Goal: Check status: Check status

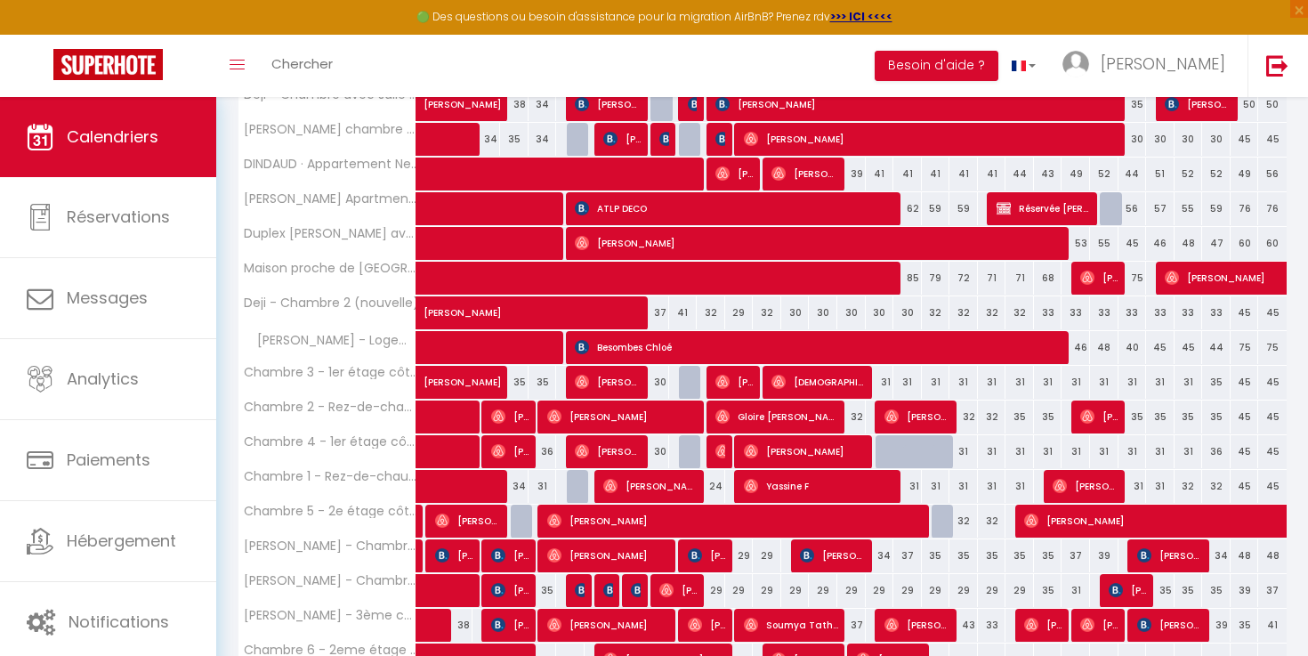
scroll to position [396, 0]
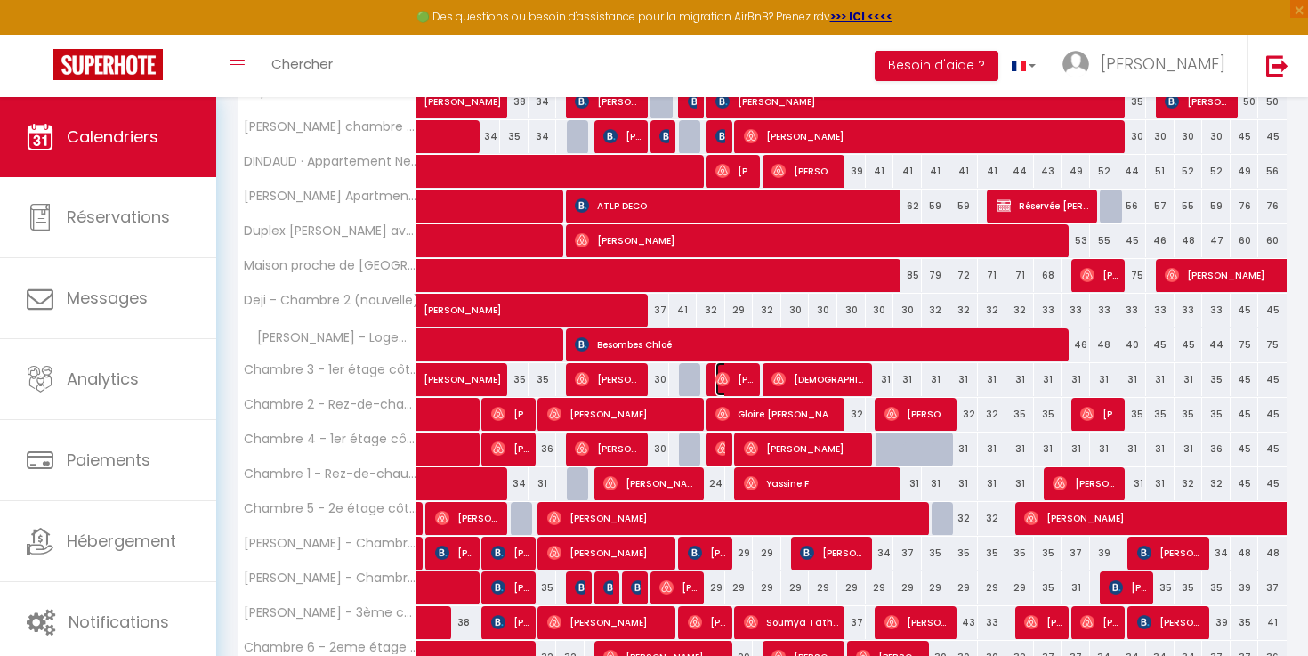
click at [733, 379] on span "[PERSON_NAME]" at bounding box center [734, 379] width 38 height 34
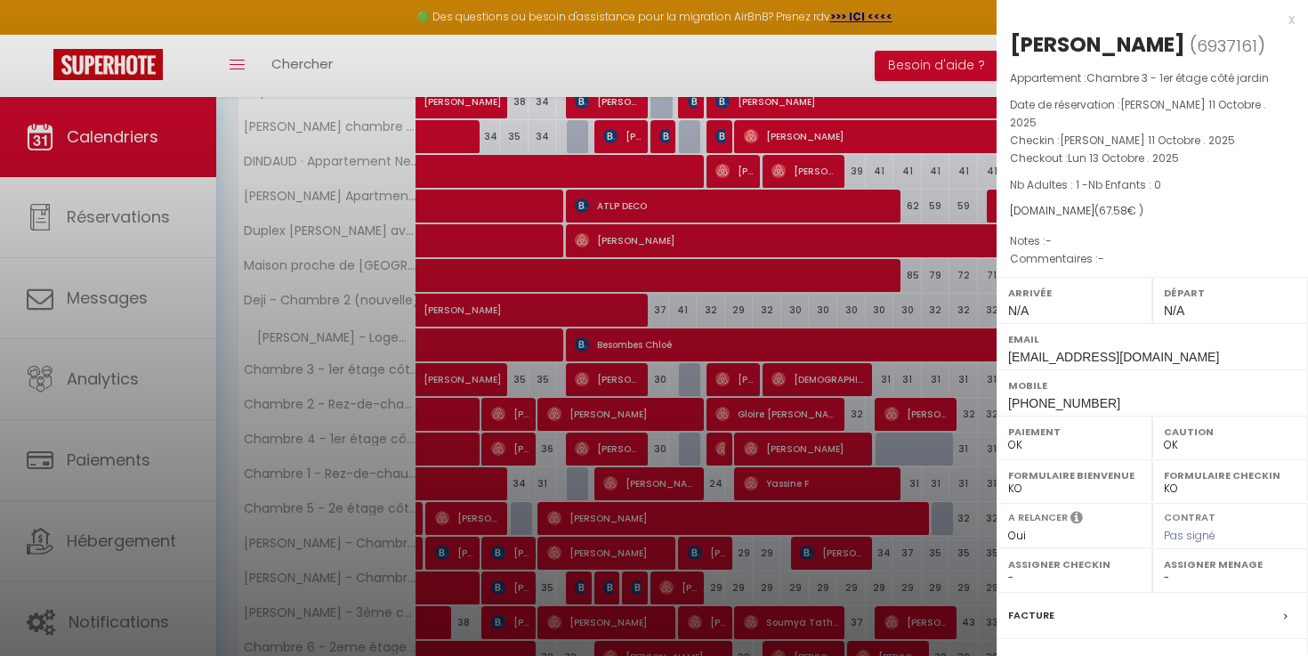
click at [734, 383] on div at bounding box center [654, 328] width 1308 height 656
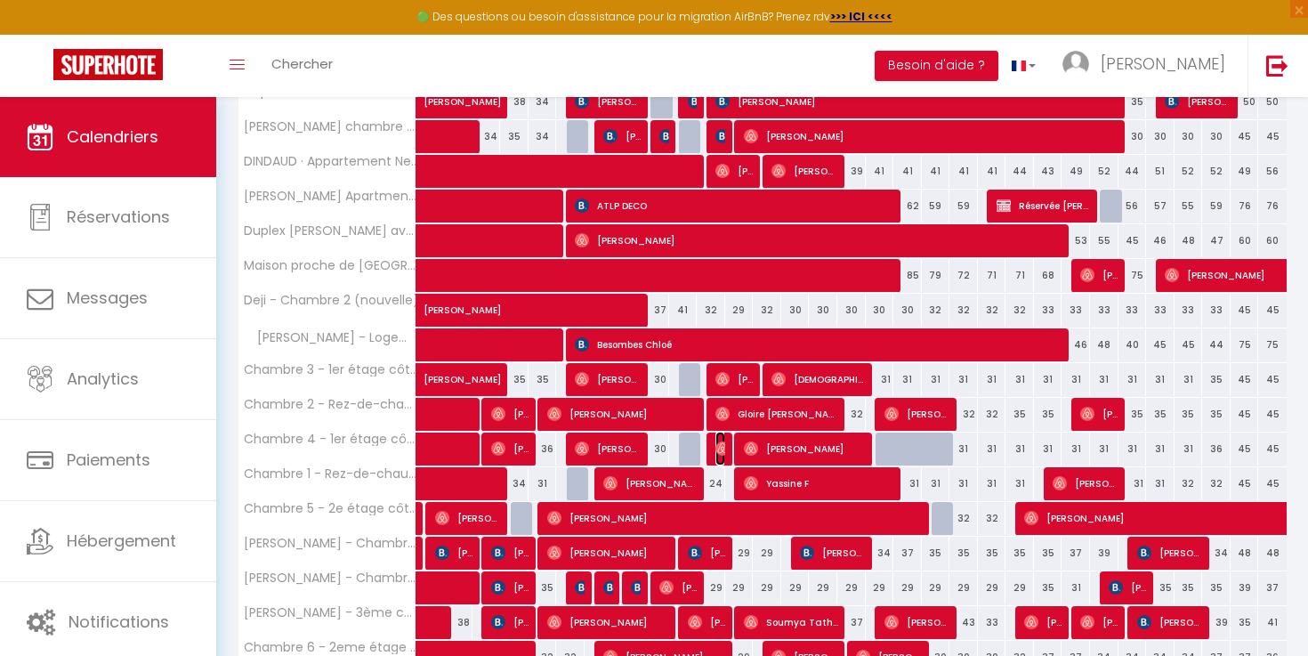
click at [723, 439] on span "[PERSON_NAME]" at bounding box center [720, 449] width 10 height 34
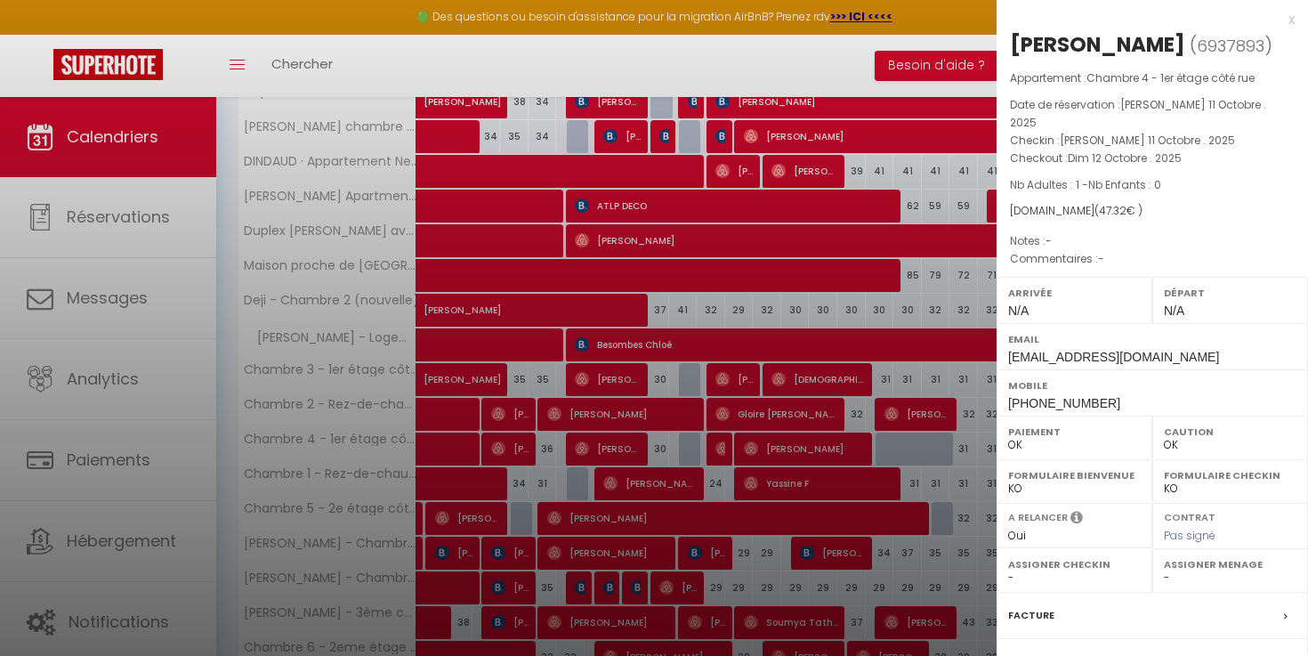
click at [723, 439] on div at bounding box center [654, 328] width 1308 height 656
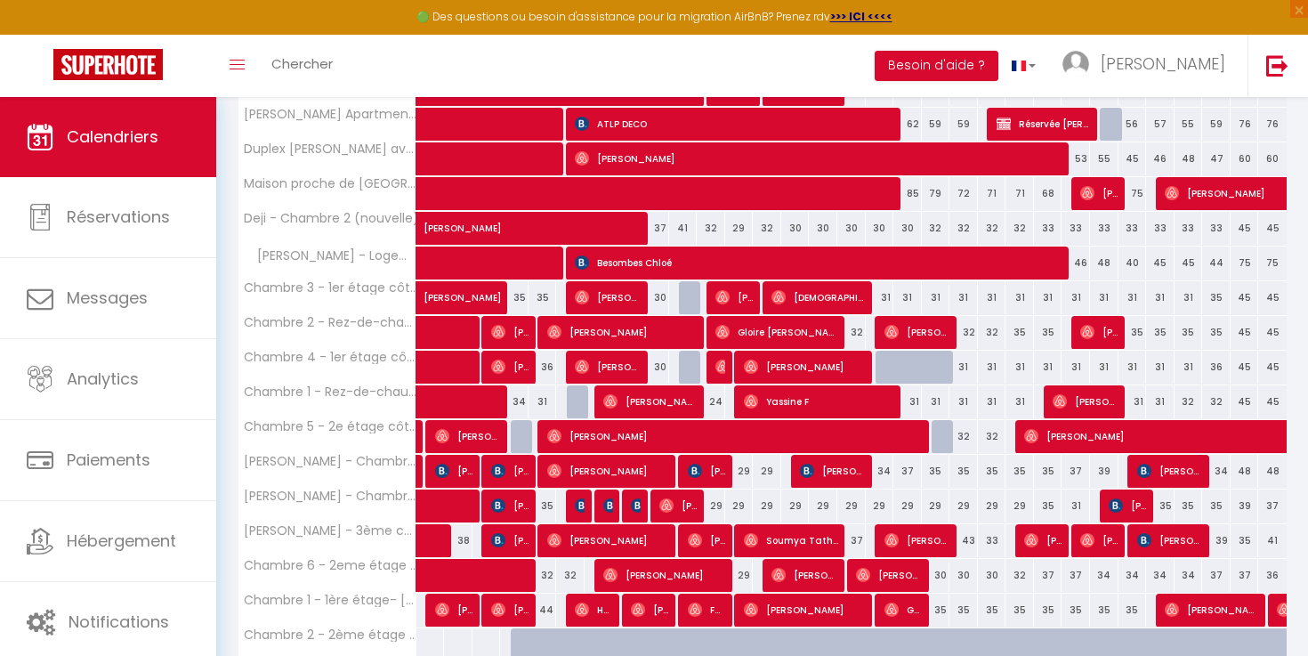
scroll to position [479, 0]
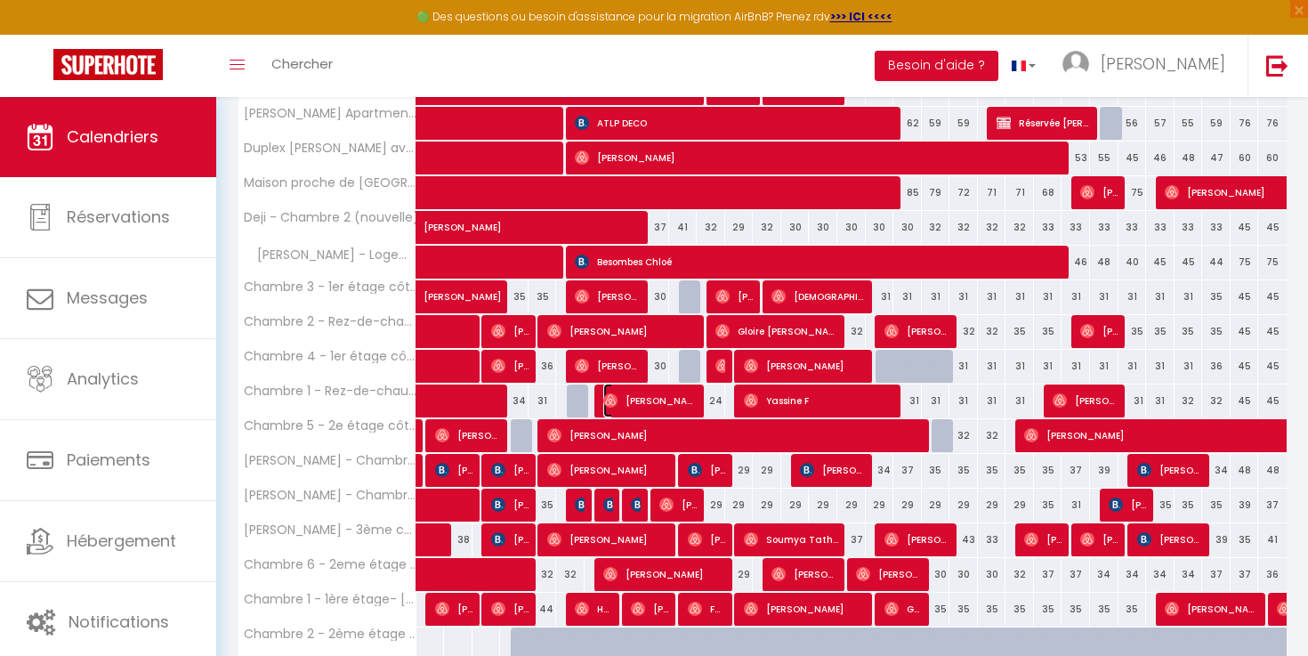
click at [679, 397] on span "[PERSON_NAME]" at bounding box center [650, 401] width 95 height 34
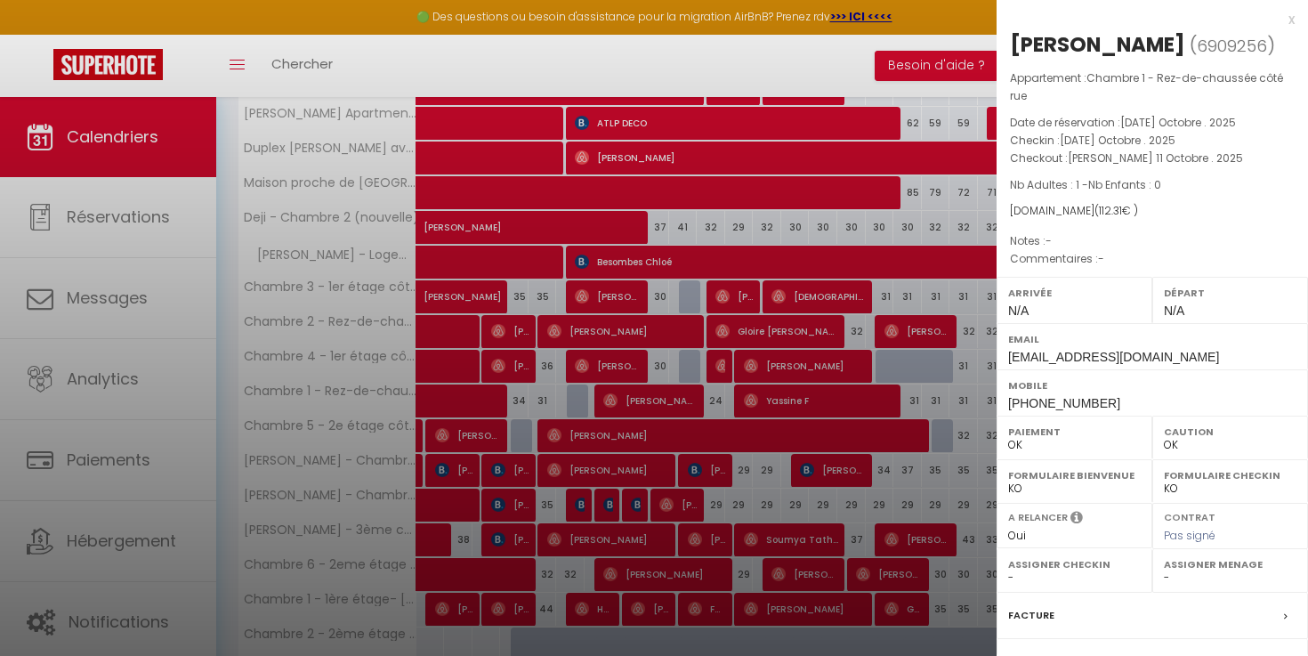
click at [678, 396] on div at bounding box center [654, 328] width 1308 height 656
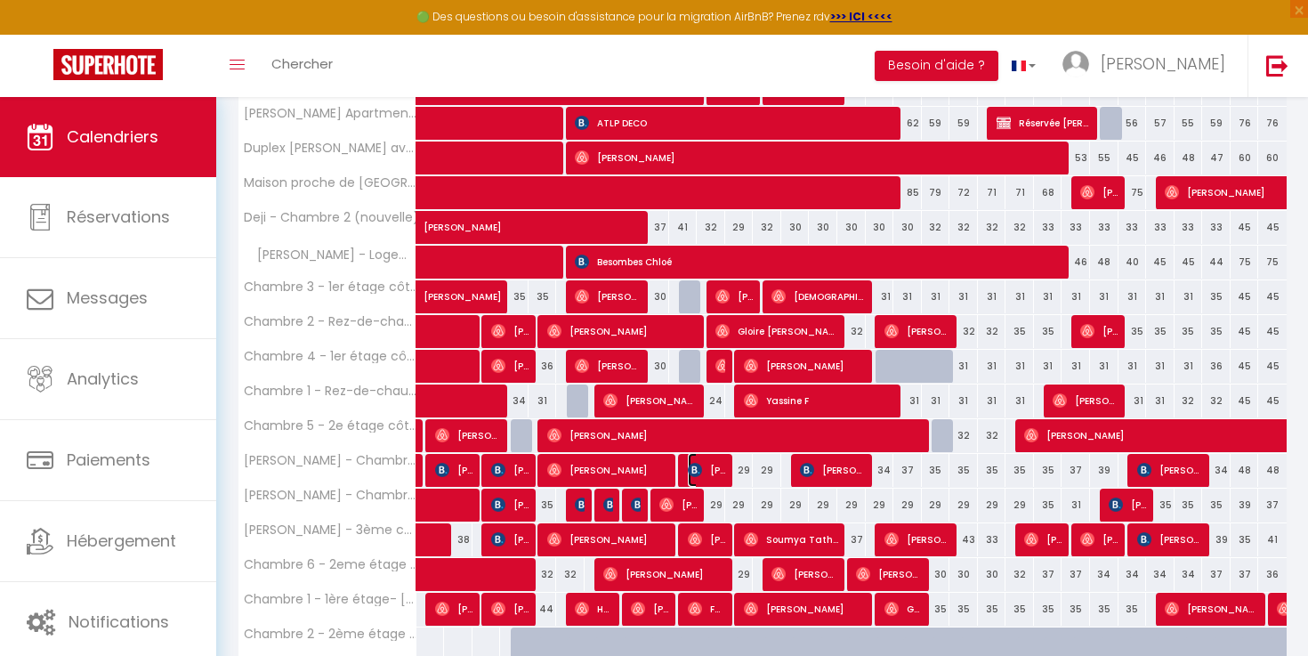
click at [716, 467] on span "[PERSON_NAME]" at bounding box center [707, 470] width 38 height 34
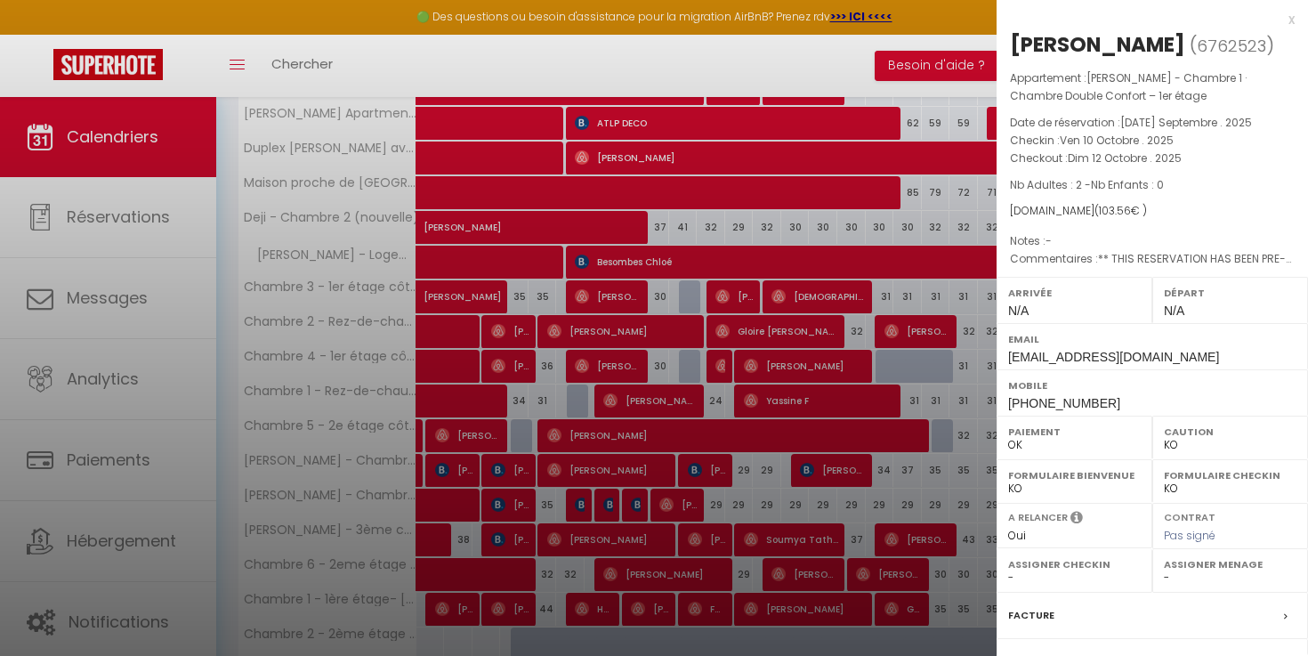
click at [771, 457] on div at bounding box center [654, 328] width 1308 height 656
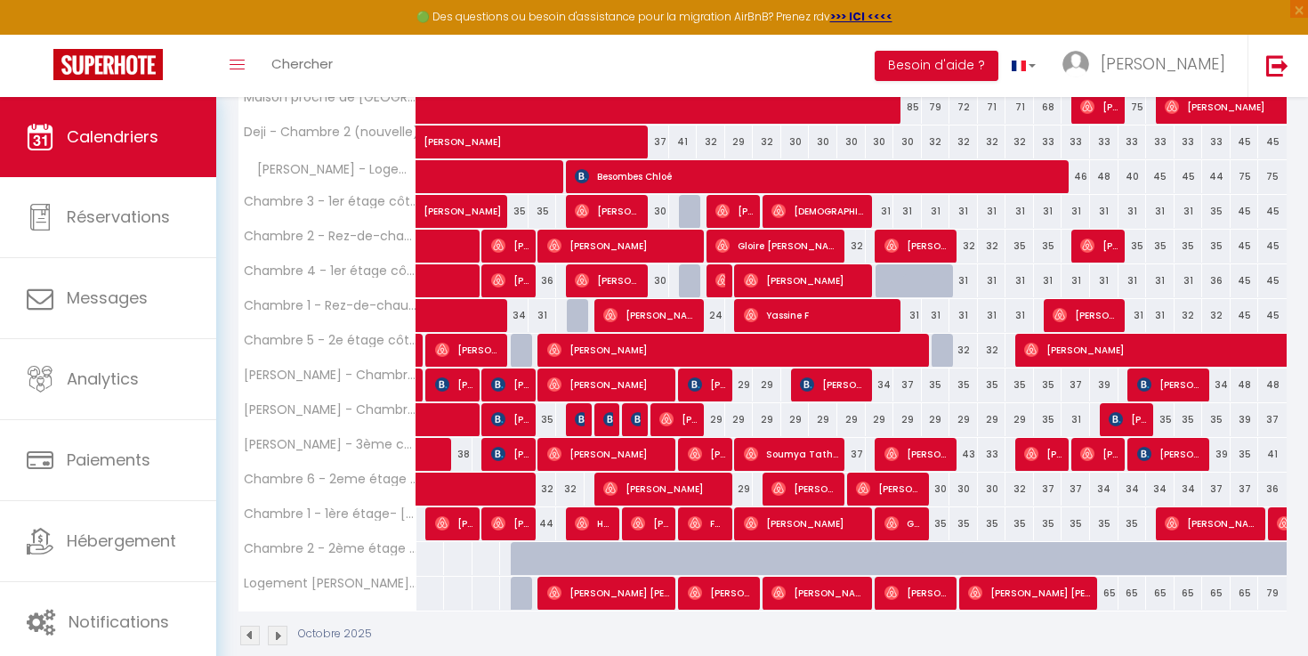
scroll to position [574, 0]
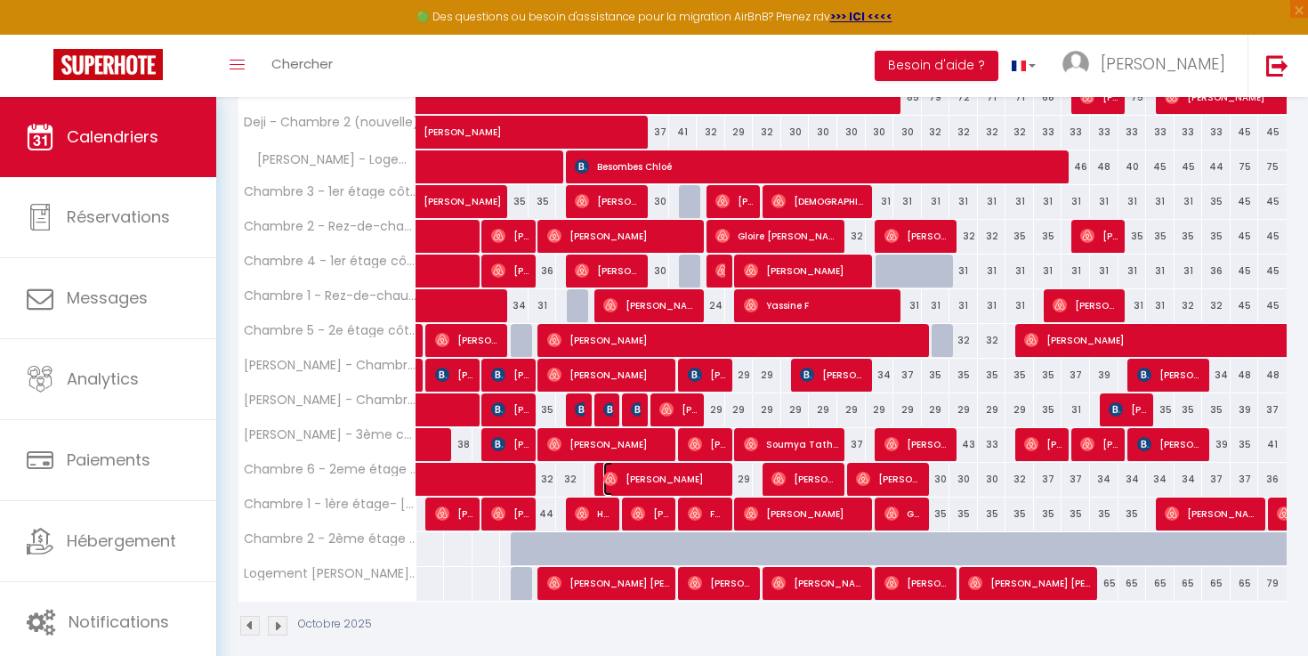
click at [707, 479] on span "[PERSON_NAME]" at bounding box center [665, 479] width 124 height 34
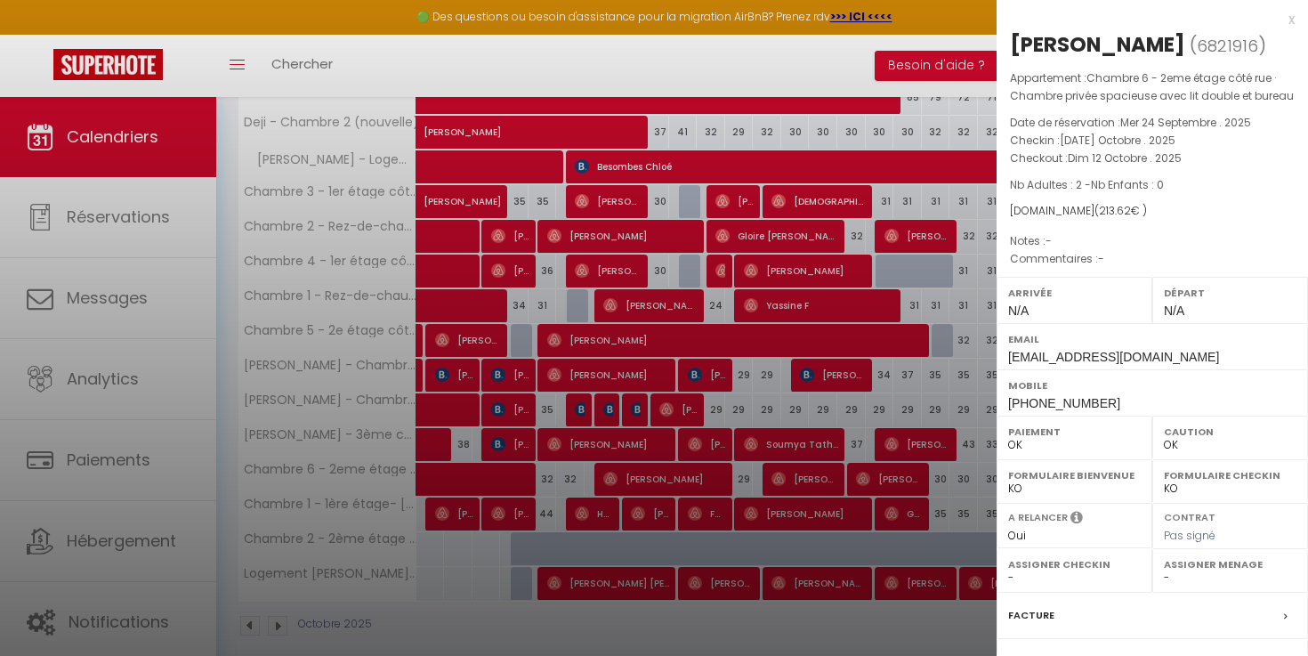
click at [763, 484] on div at bounding box center [654, 328] width 1308 height 656
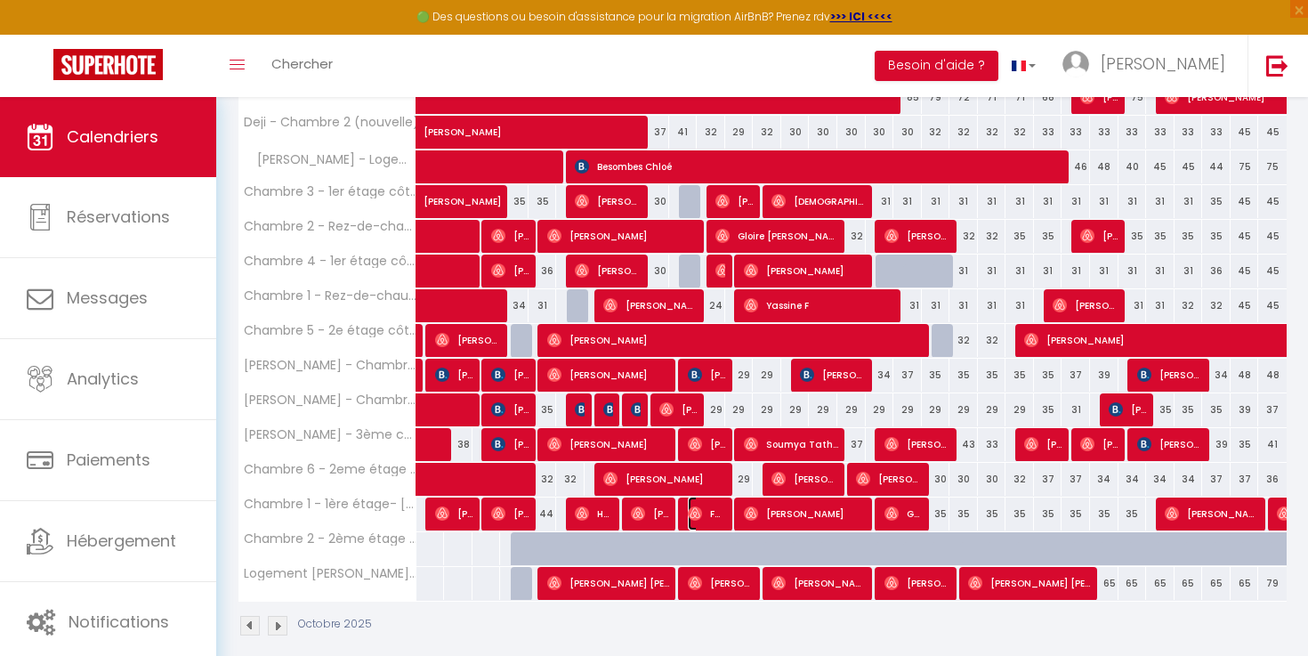
click at [716, 509] on span "Farid Fermas" at bounding box center [707, 514] width 38 height 34
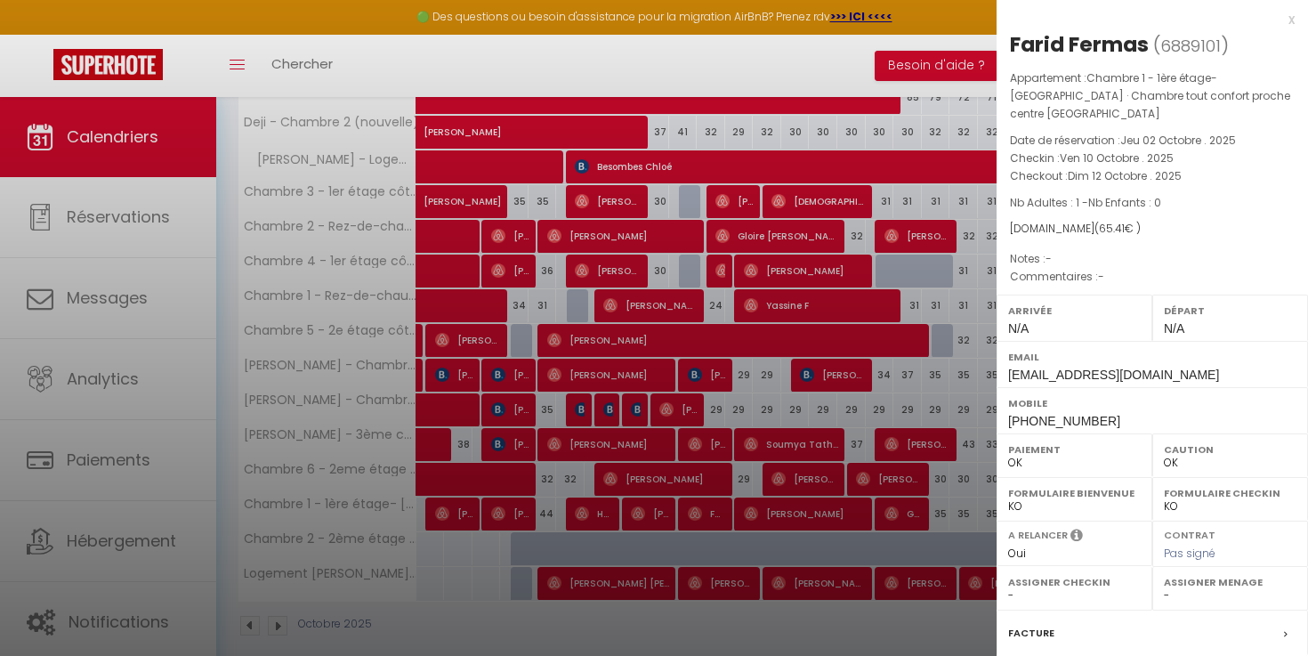
click at [742, 481] on div at bounding box center [654, 328] width 1308 height 656
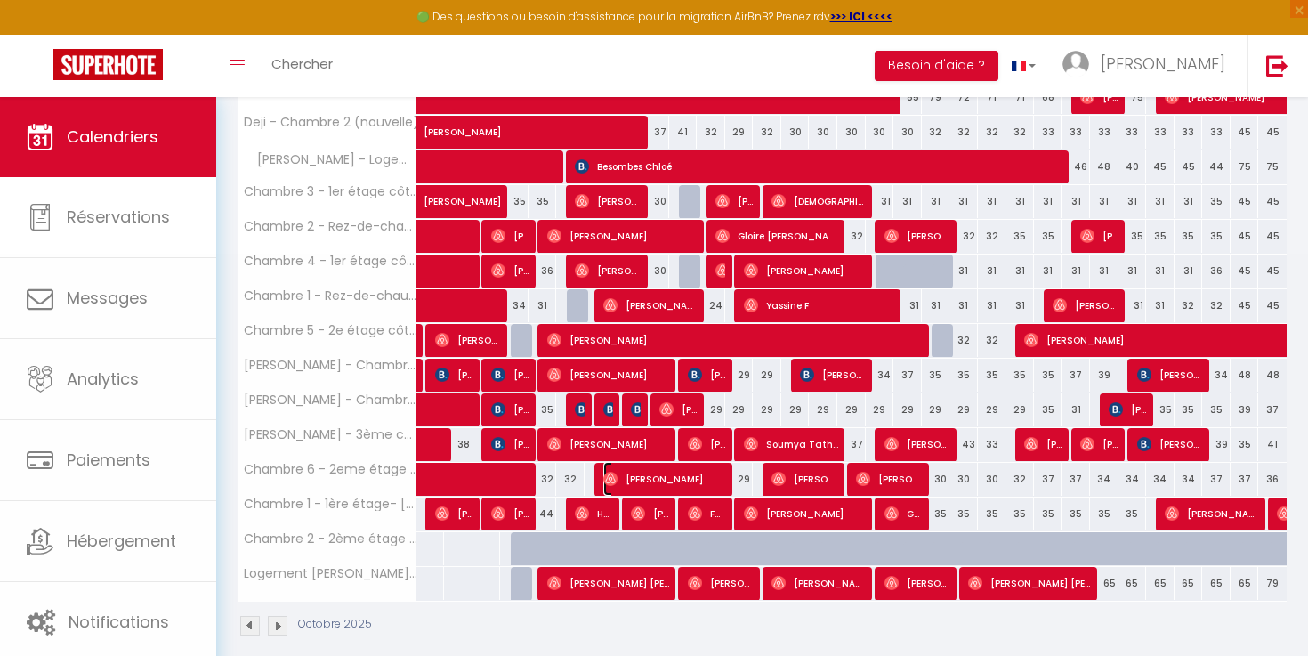
click at [721, 479] on span "[PERSON_NAME]" at bounding box center [665, 479] width 124 height 34
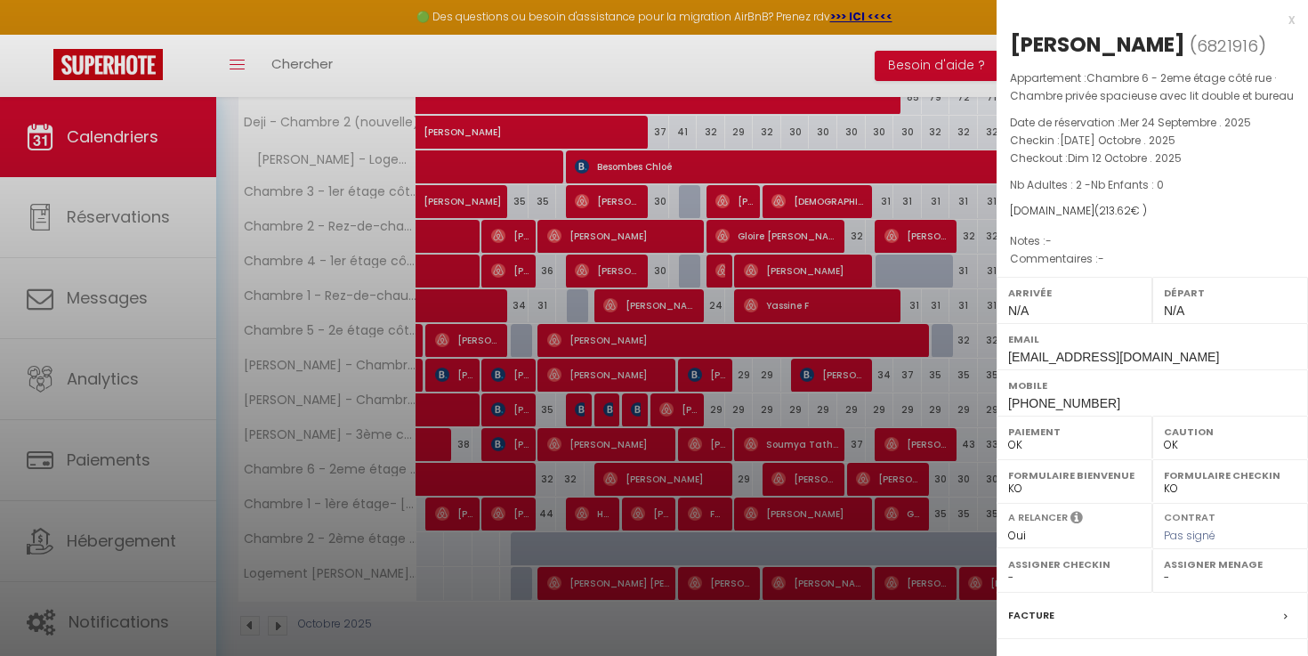
click at [756, 481] on div at bounding box center [654, 328] width 1308 height 656
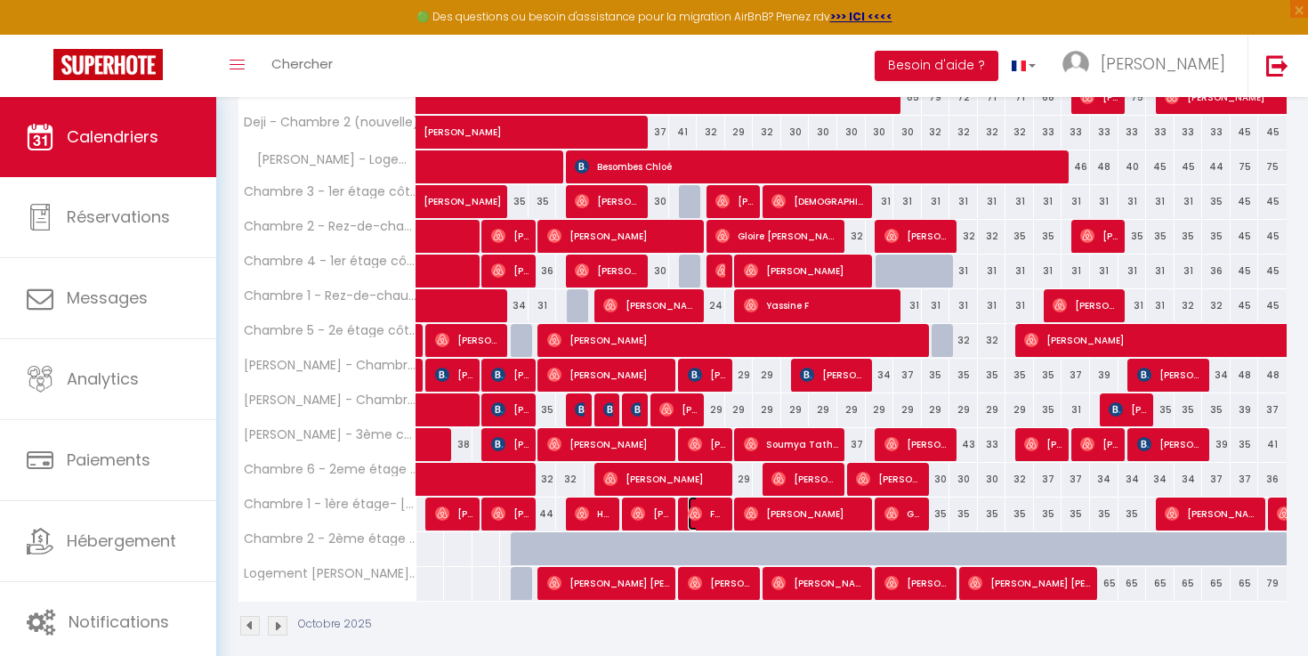
click at [711, 513] on span "Farid Fermas" at bounding box center [707, 514] width 38 height 34
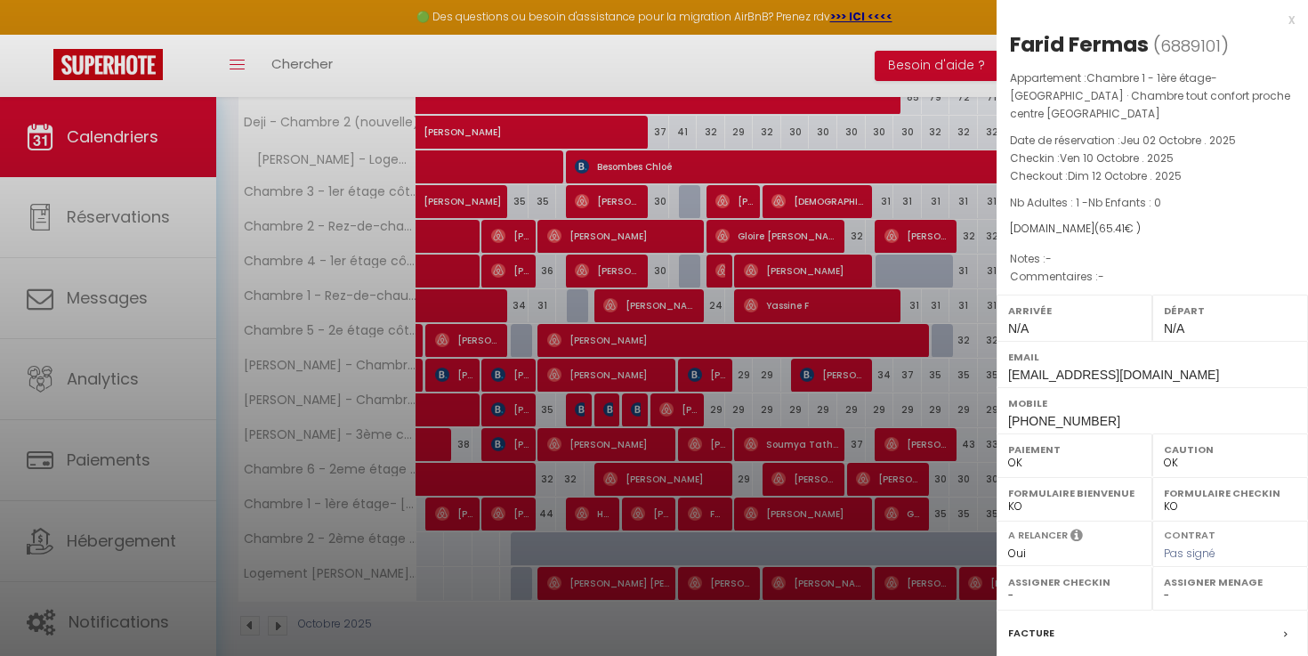
click at [711, 513] on div at bounding box center [654, 328] width 1308 height 656
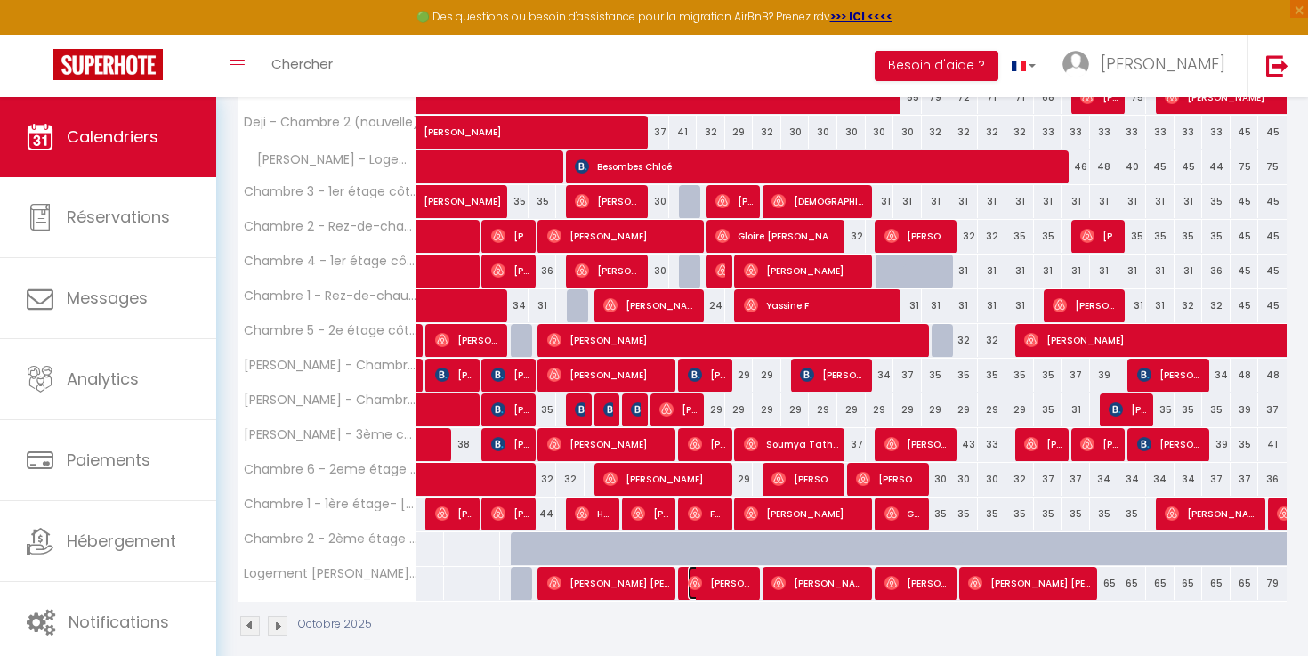
click at [721, 566] on span "[PERSON_NAME]" at bounding box center [721, 583] width 67 height 34
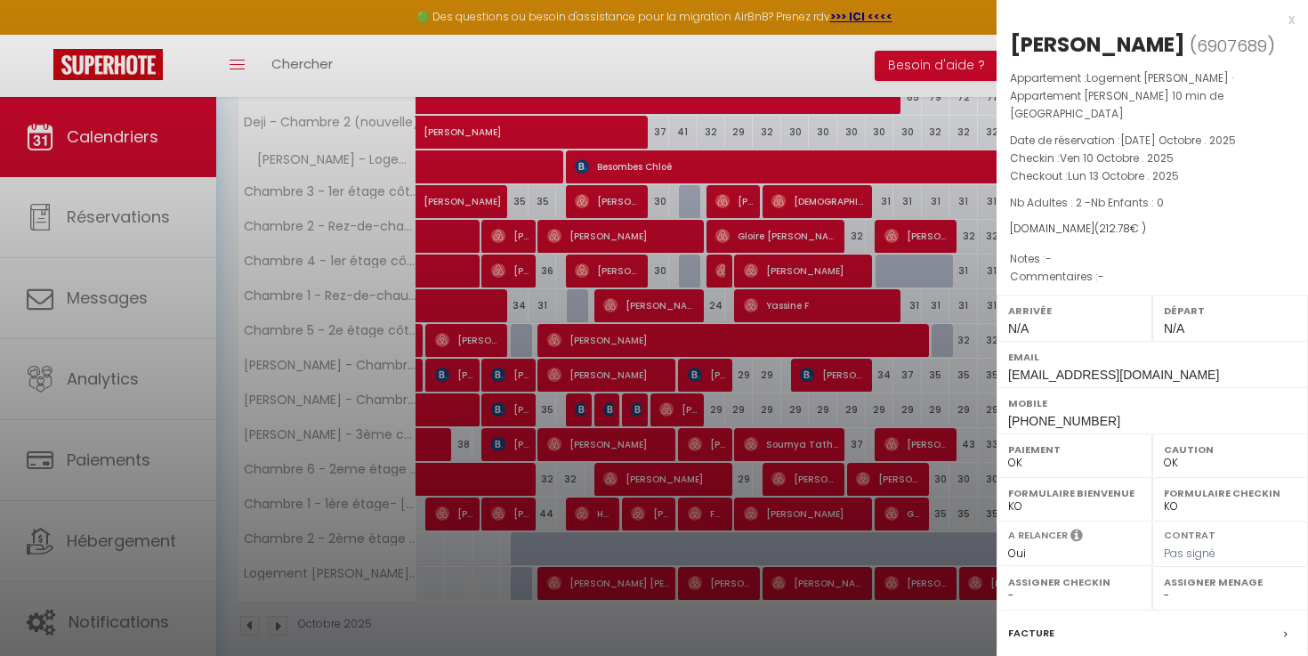
click at [712, 549] on div at bounding box center [654, 328] width 1308 height 656
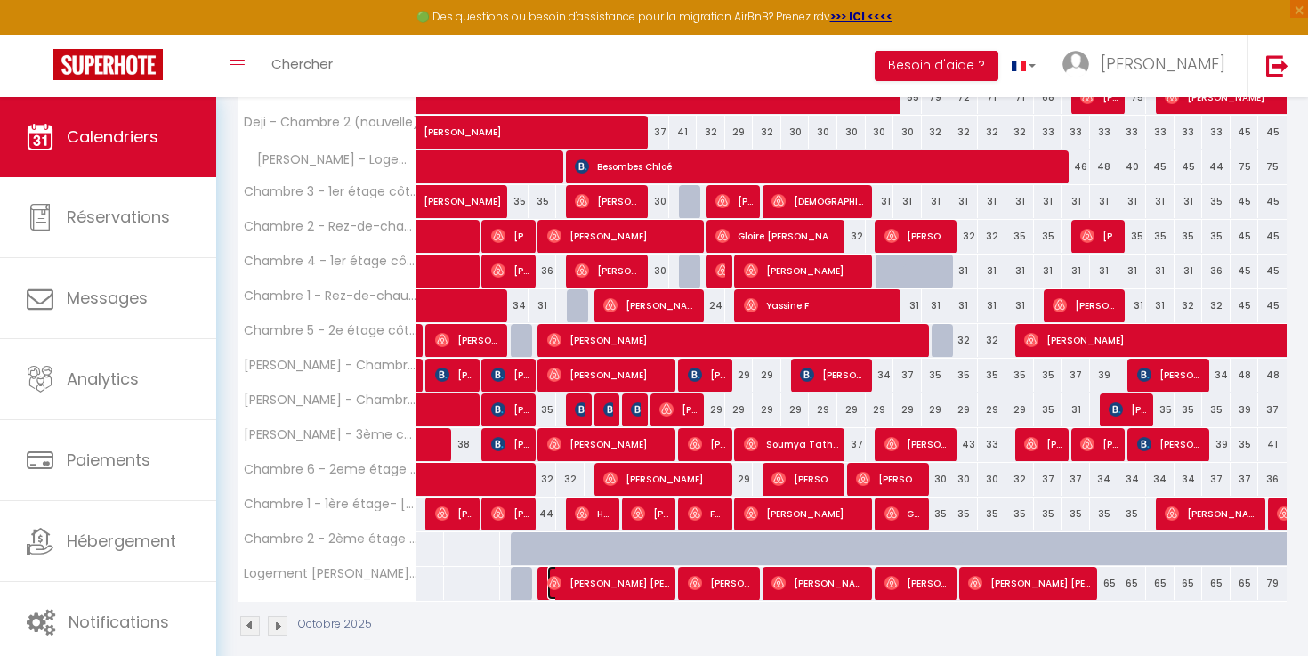
click at [659, 580] on span "[PERSON_NAME] [PERSON_NAME]" at bounding box center [609, 583] width 124 height 34
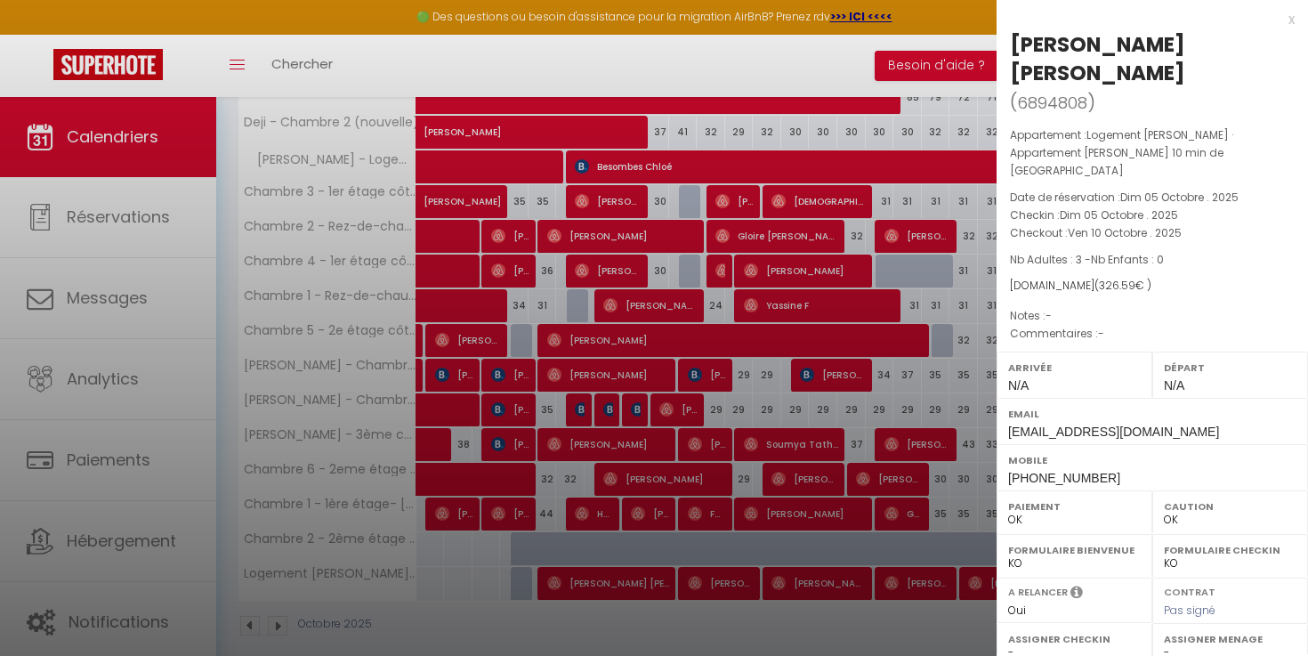
click at [659, 580] on div at bounding box center [654, 328] width 1308 height 656
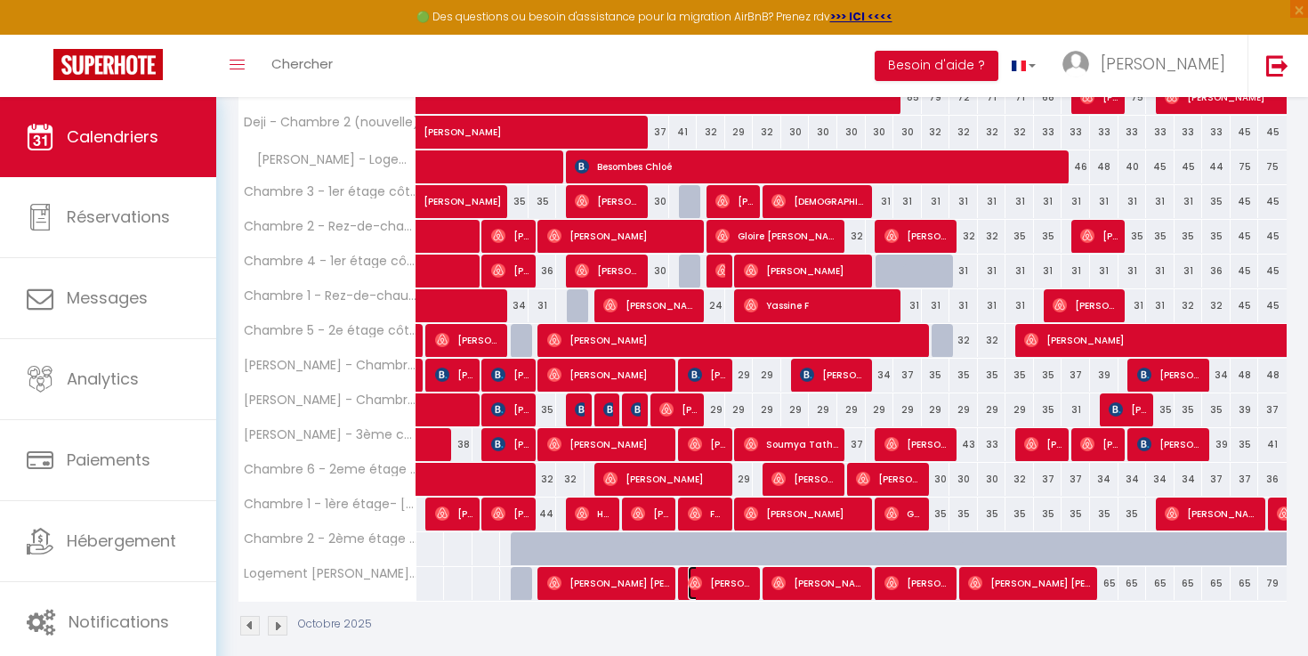
click at [719, 571] on span "[PERSON_NAME]" at bounding box center [721, 583] width 67 height 34
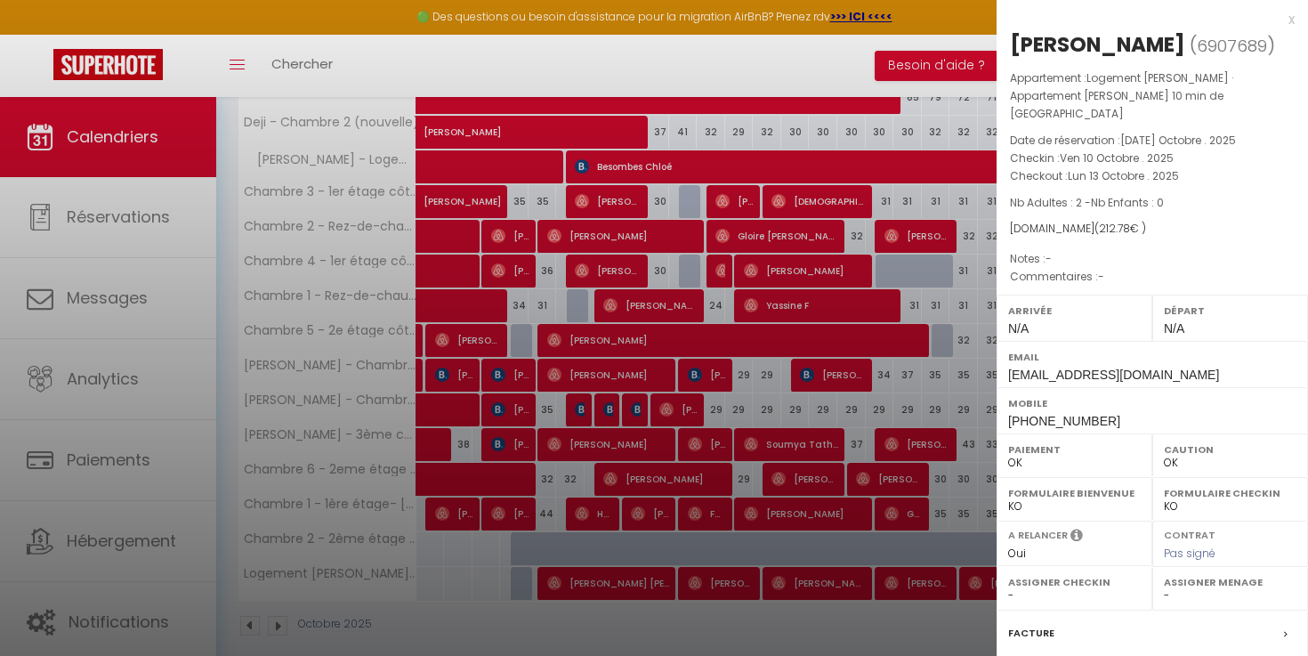
click at [716, 554] on div at bounding box center [654, 328] width 1308 height 656
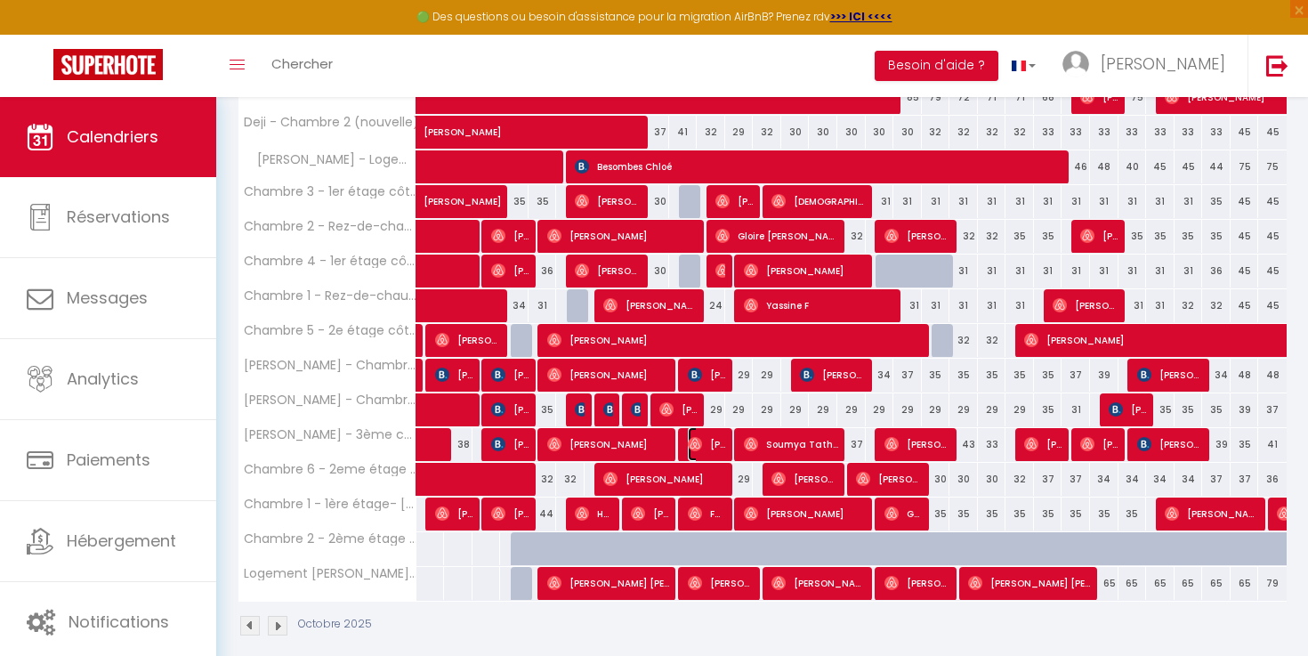
click at [702, 440] on span "[PERSON_NAME]" at bounding box center [707, 444] width 38 height 34
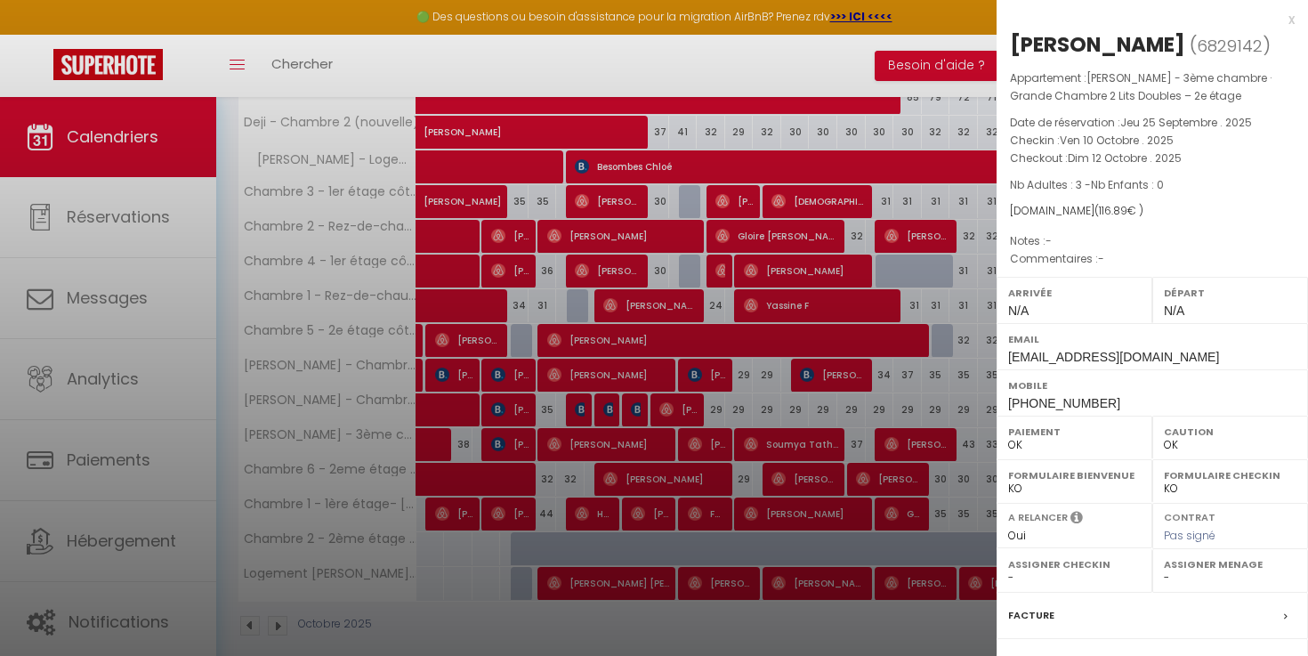
click at [716, 402] on div at bounding box center [654, 328] width 1308 height 656
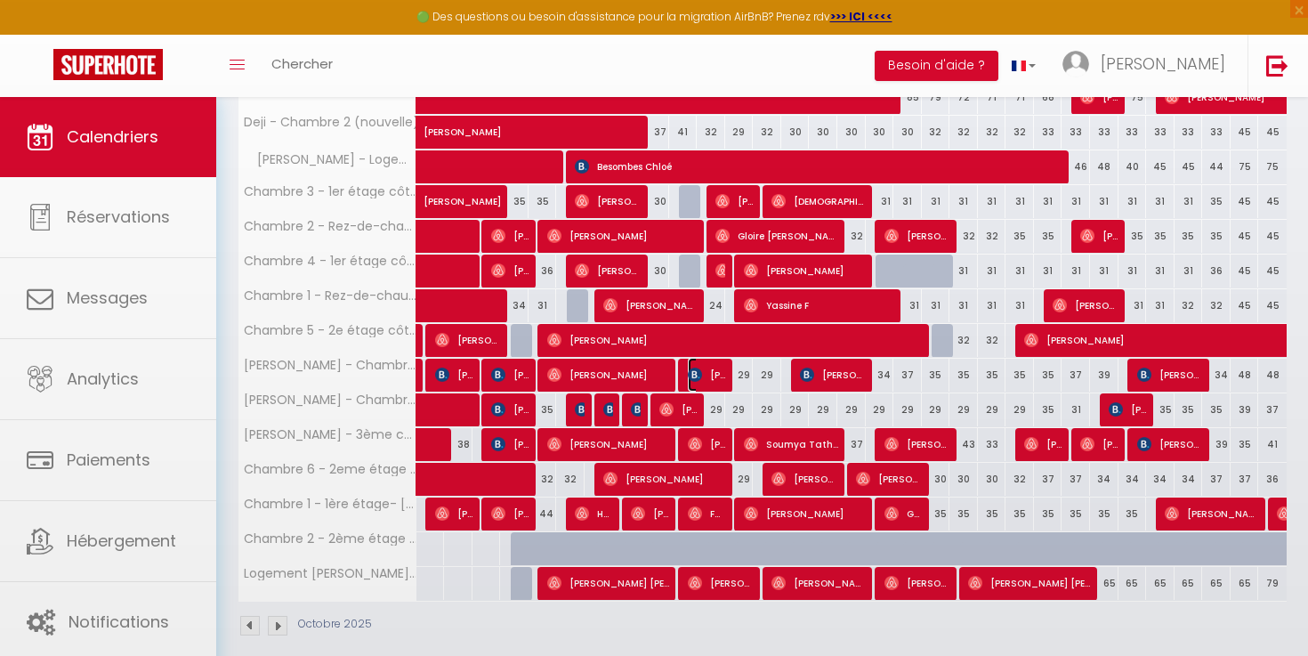
click at [715, 373] on span "[PERSON_NAME]" at bounding box center [707, 375] width 38 height 34
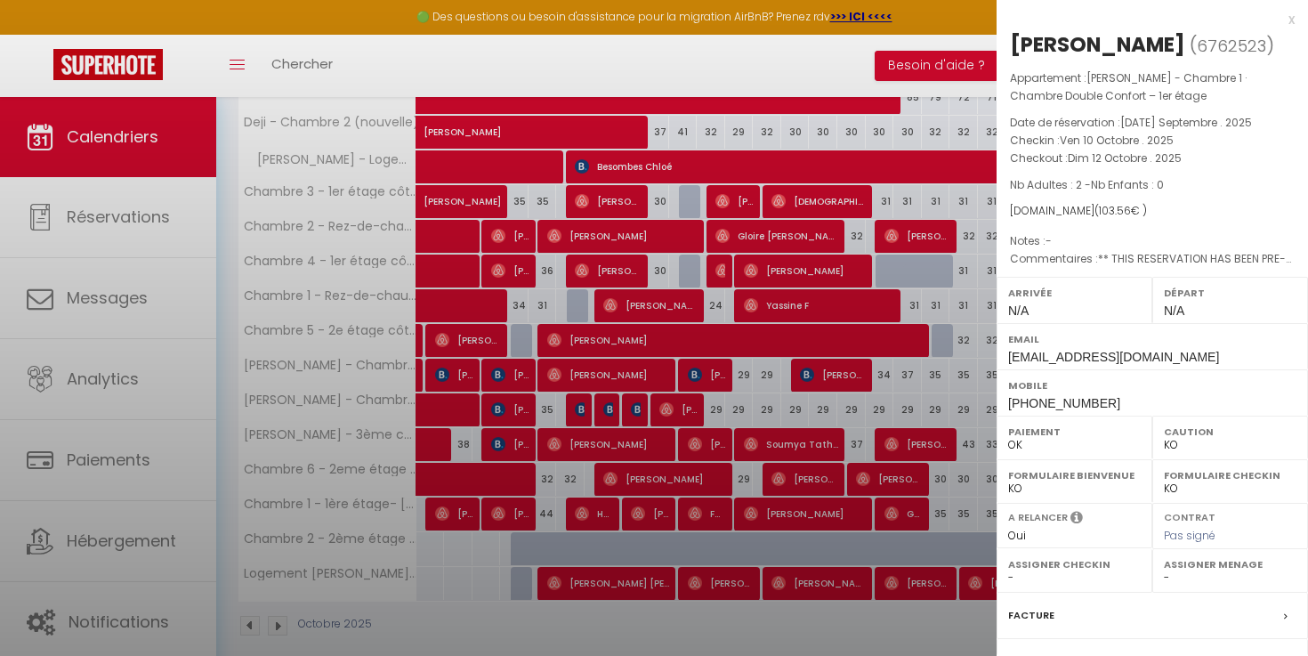
click at [715, 373] on div at bounding box center [654, 328] width 1308 height 656
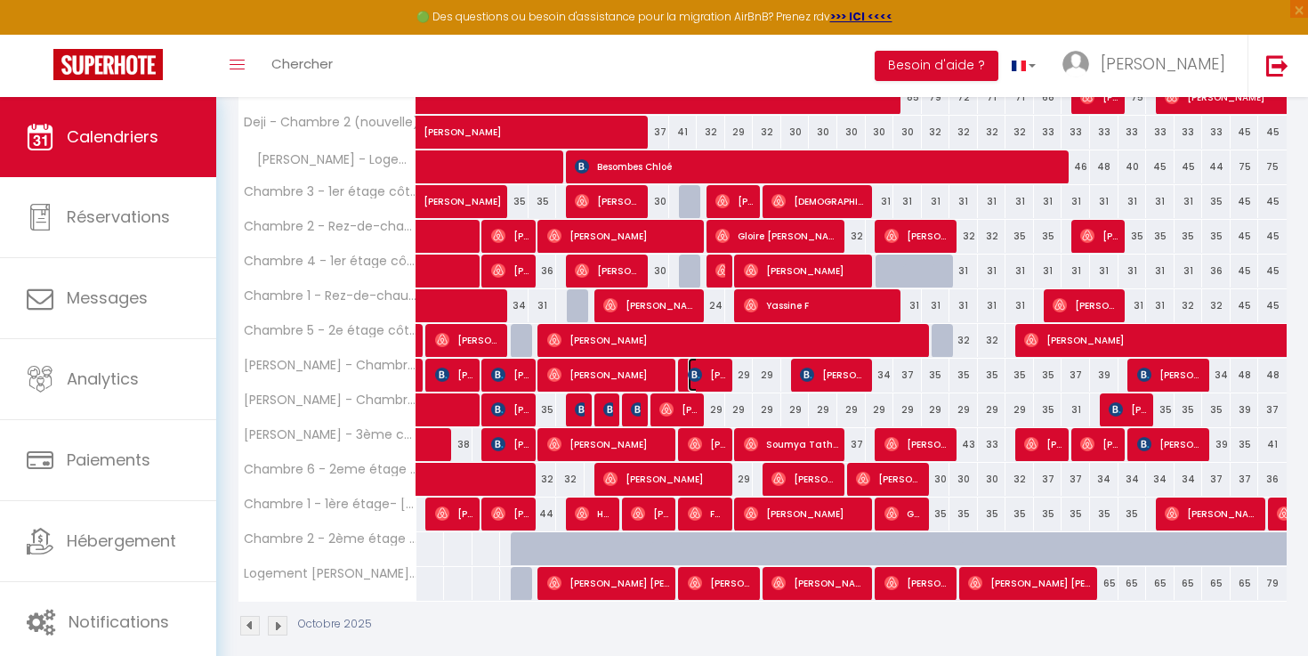
click at [715, 373] on span "[PERSON_NAME]" at bounding box center [707, 375] width 38 height 34
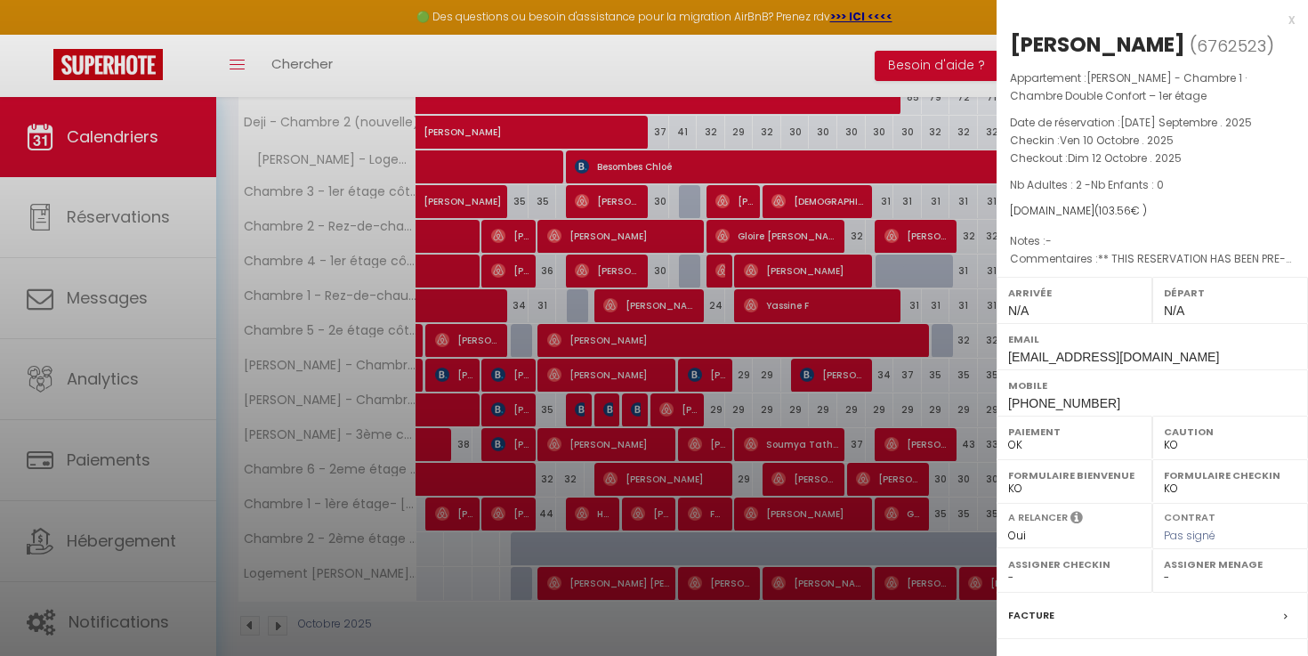
click at [715, 373] on div at bounding box center [654, 328] width 1308 height 656
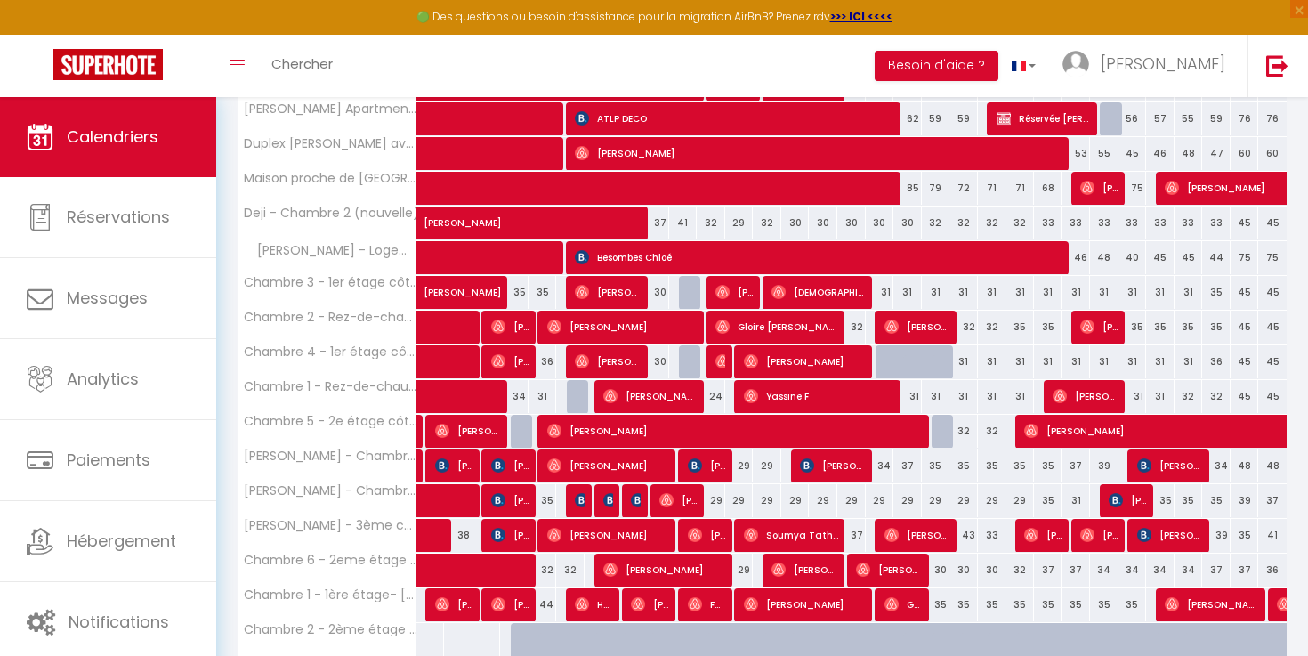
scroll to position [480, 0]
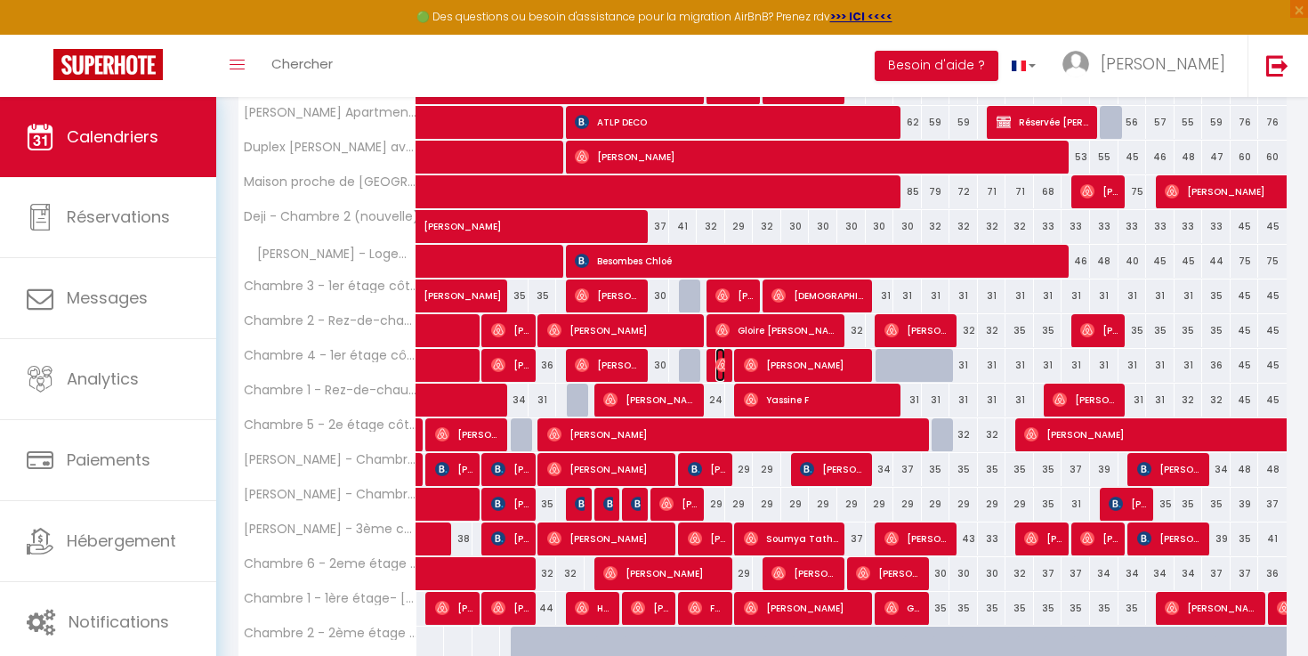
click at [715, 363] on img at bounding box center [722, 365] width 14 height 14
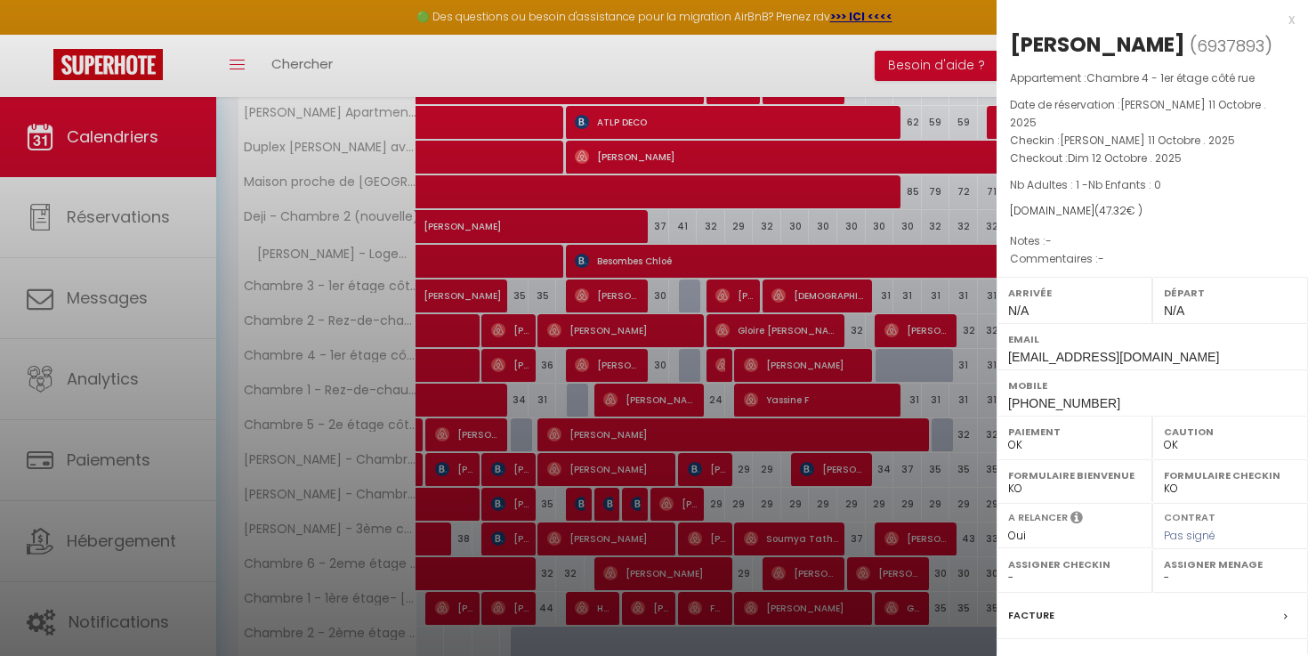
click at [715, 363] on div at bounding box center [654, 328] width 1308 height 656
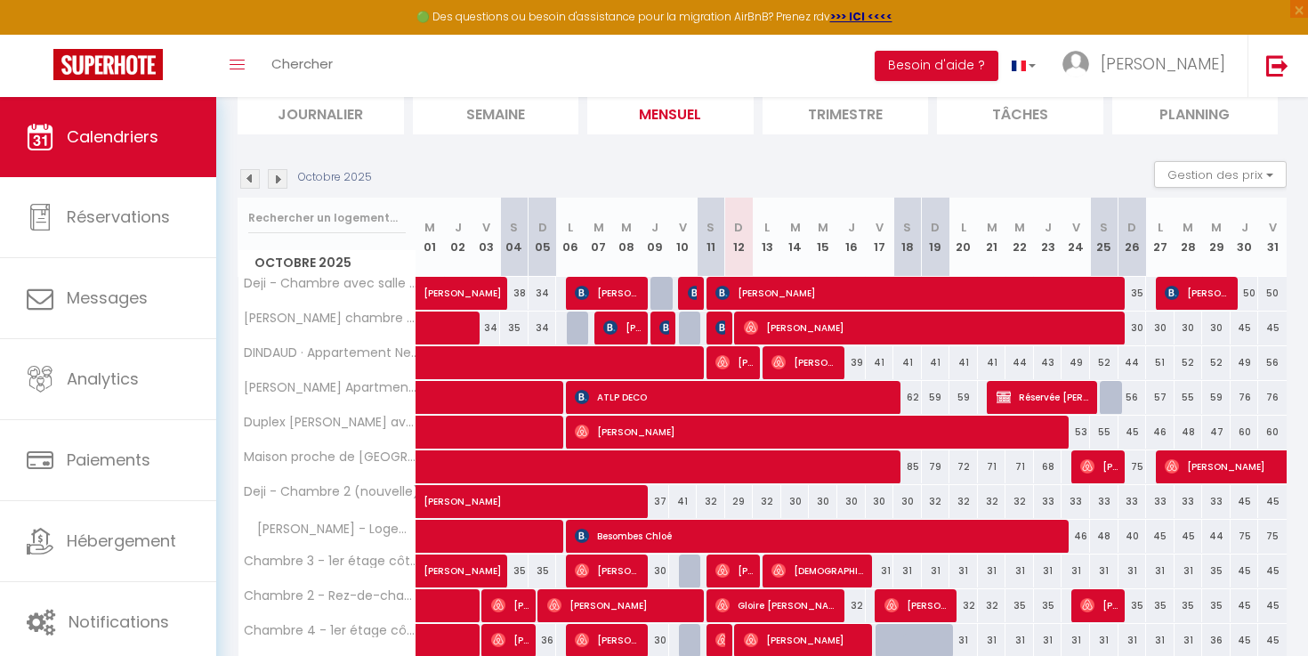
scroll to position [201, 0]
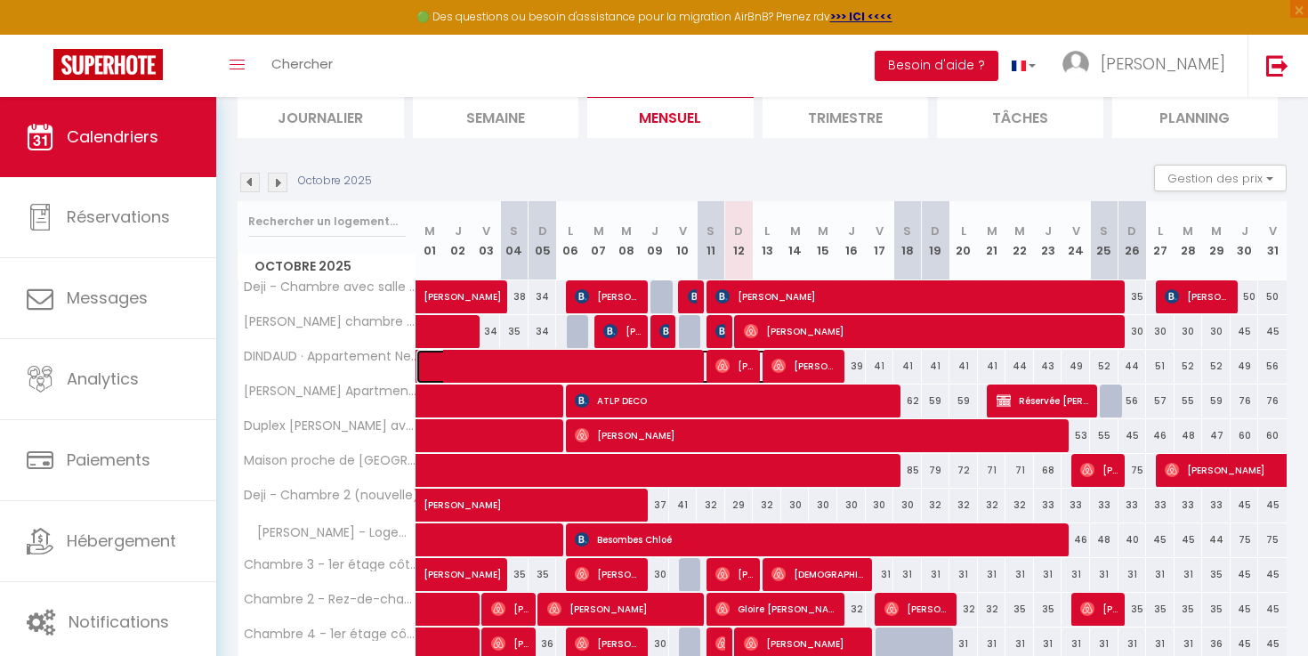
click at [715, 363] on span at bounding box center [639, 367] width 409 height 34
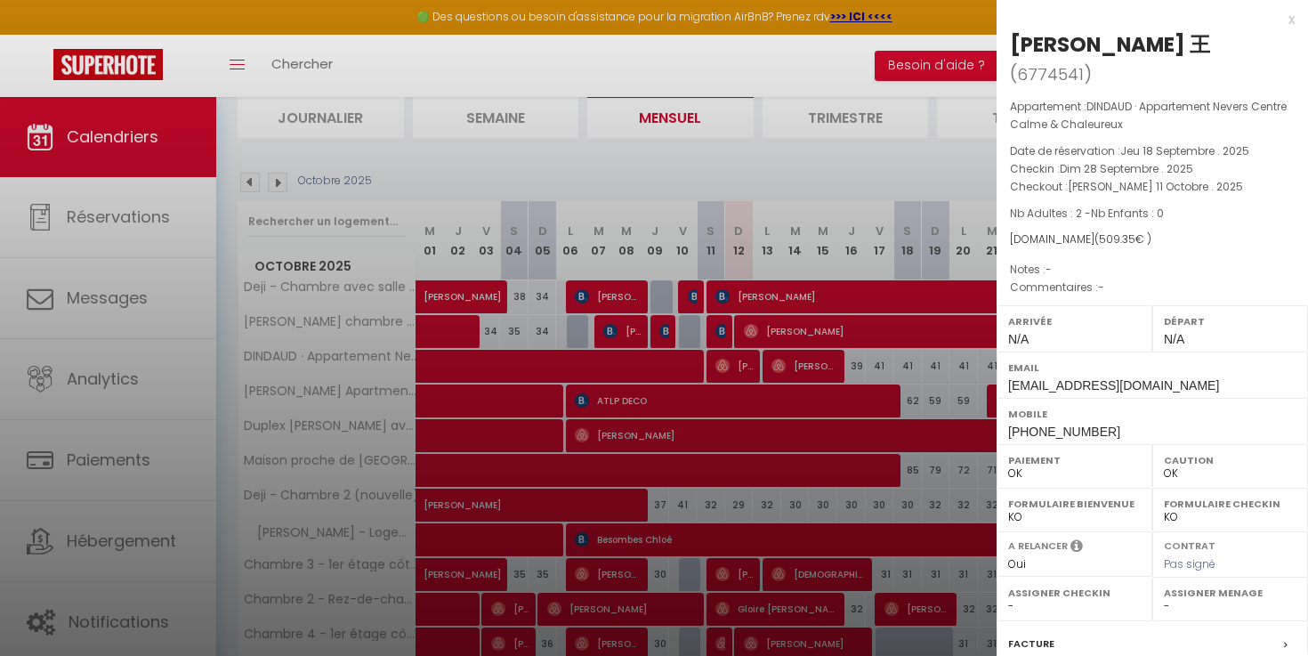
click at [715, 363] on div at bounding box center [654, 328] width 1308 height 656
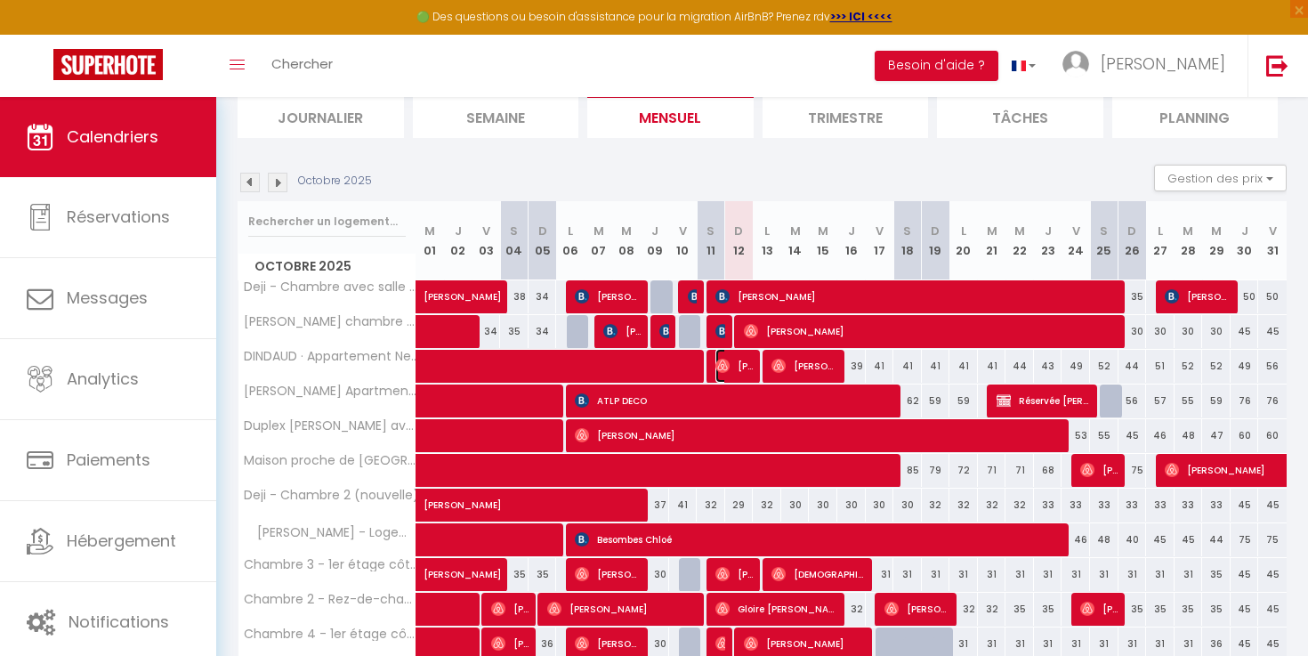
click at [738, 360] on span "[PERSON_NAME]" at bounding box center [734, 366] width 38 height 34
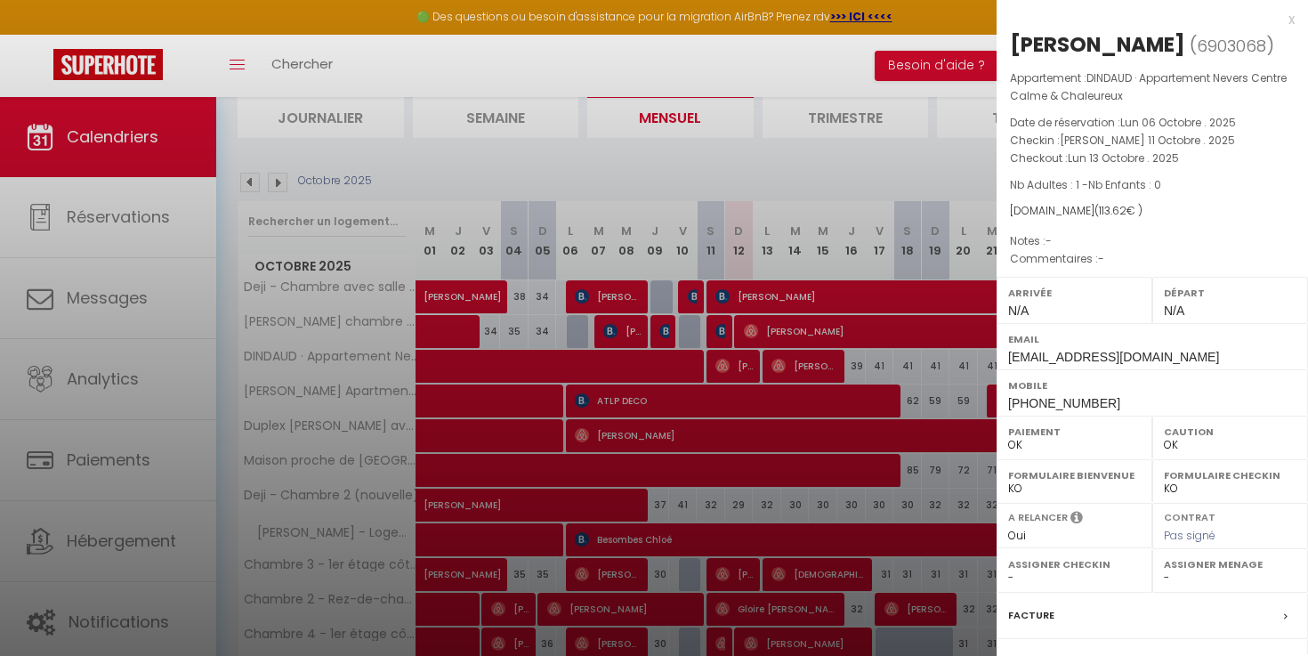
click at [738, 361] on div at bounding box center [654, 328] width 1308 height 656
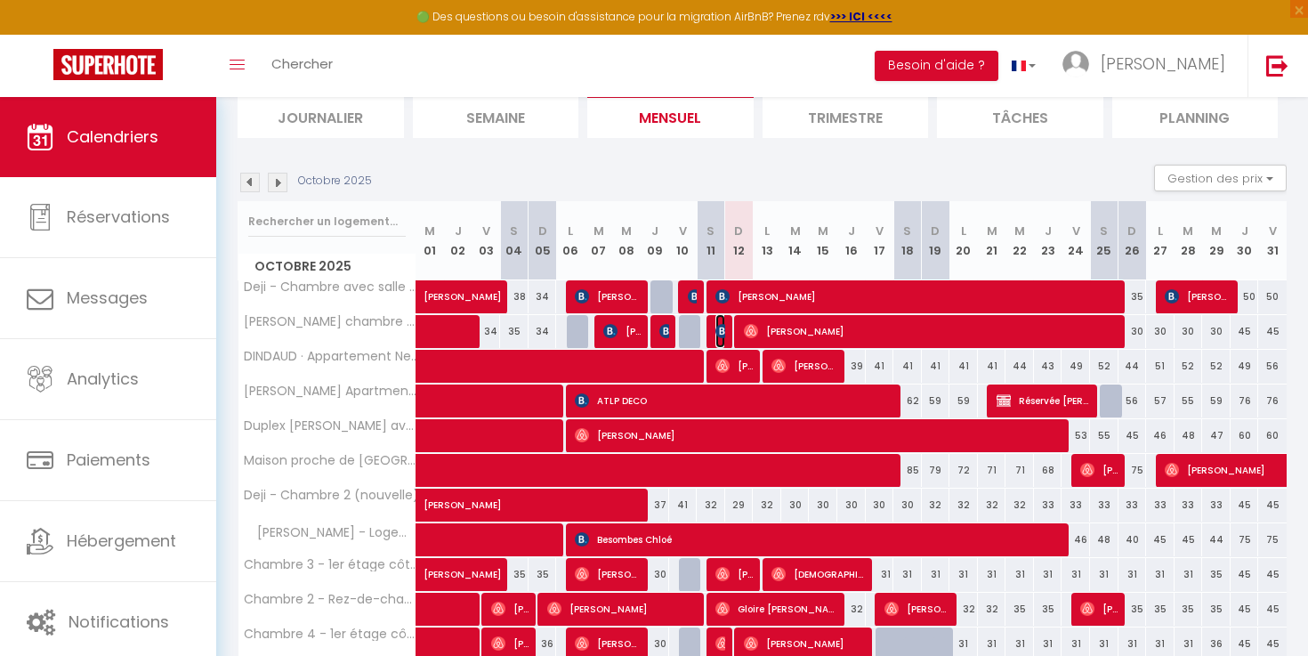
click at [717, 330] on img at bounding box center [722, 331] width 14 height 14
select select "KO"
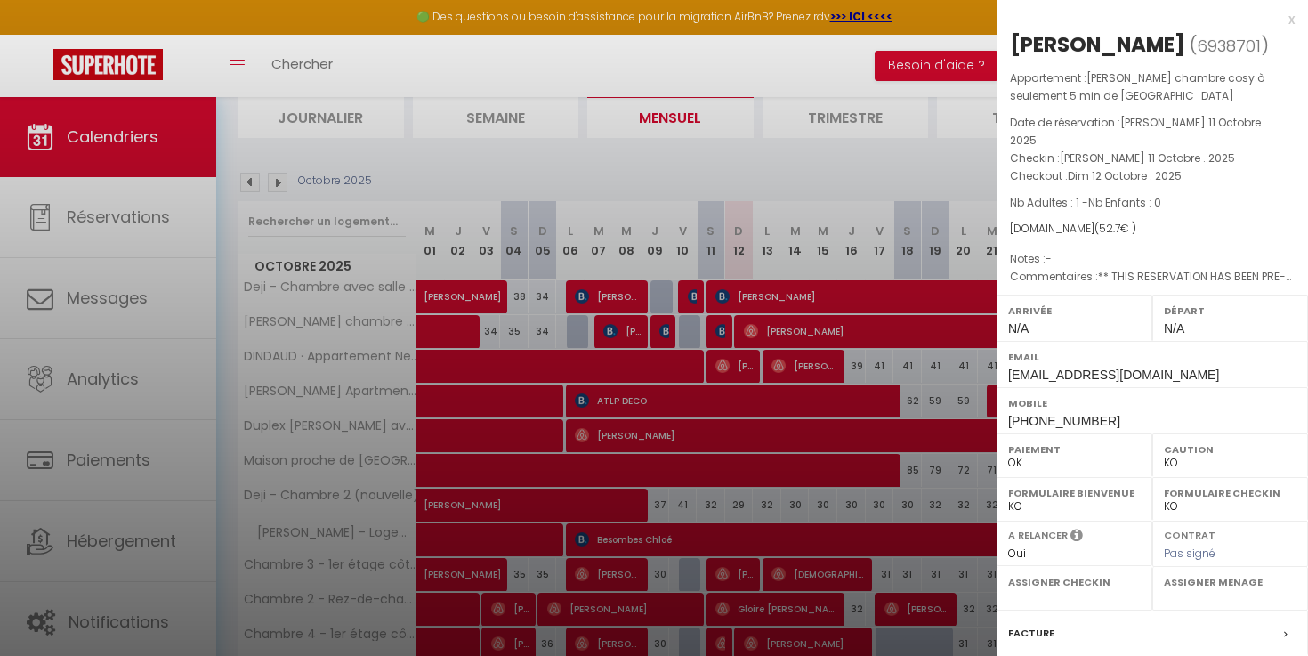
click at [717, 330] on div at bounding box center [654, 328] width 1308 height 656
